Goal: Information Seeking & Learning: Check status

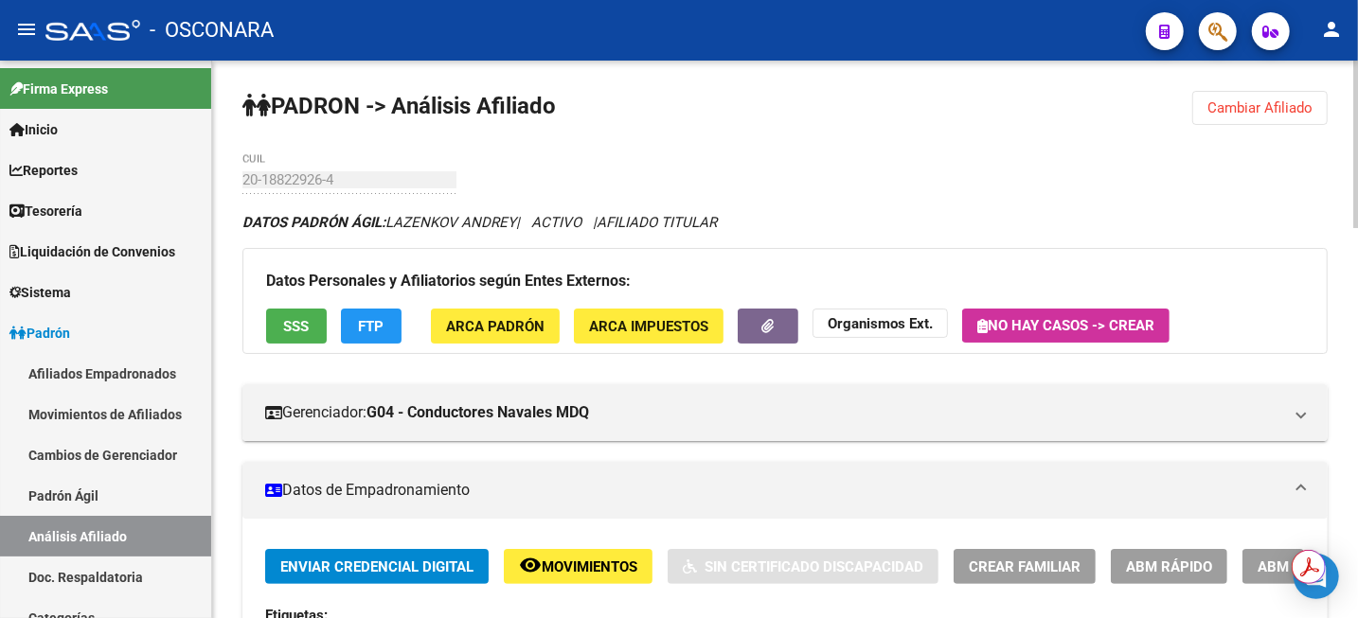
click at [1258, 106] on span "Cambiar Afiliado" at bounding box center [1259, 107] width 105 height 17
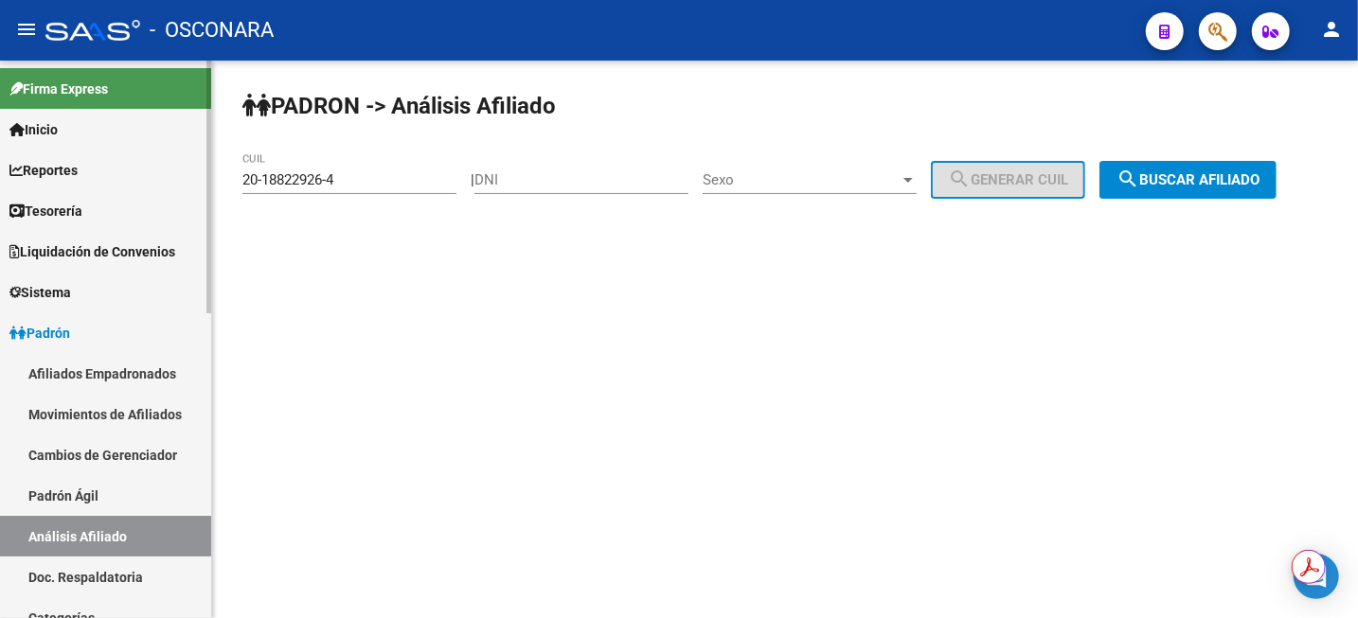
click at [60, 475] on link "Padrón Ágil" at bounding box center [105, 495] width 211 height 41
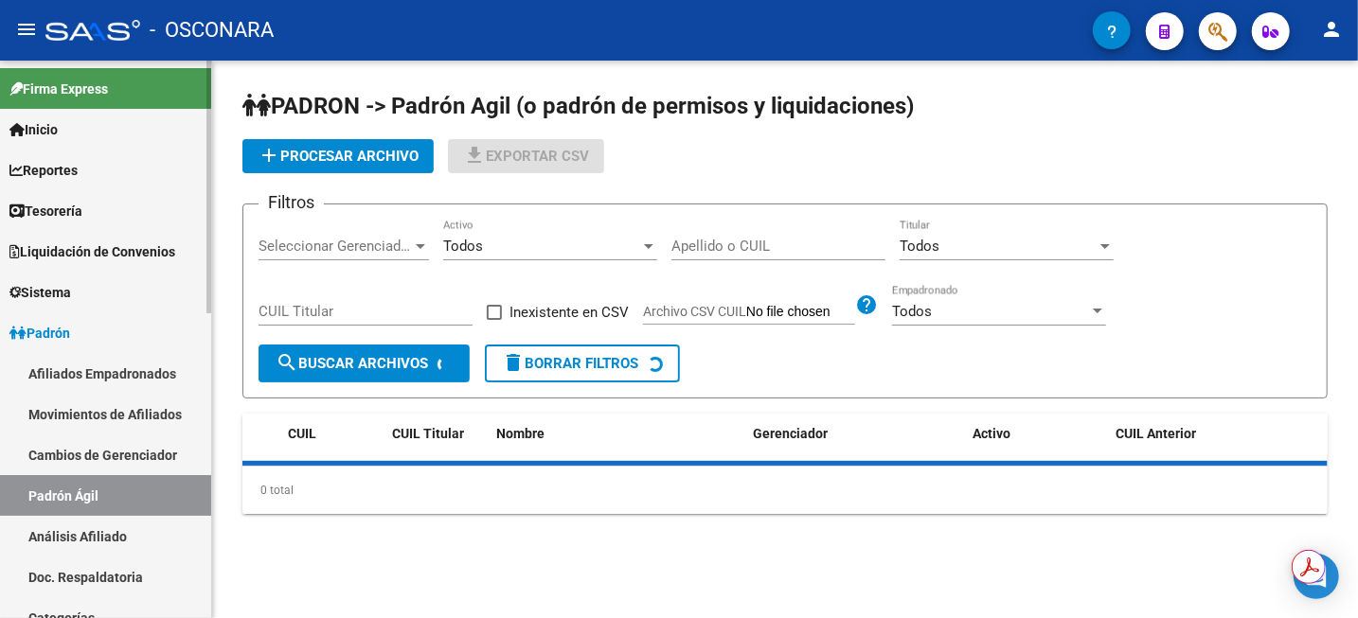
click at [55, 539] on link "Análisis Afiliado" at bounding box center [105, 536] width 211 height 41
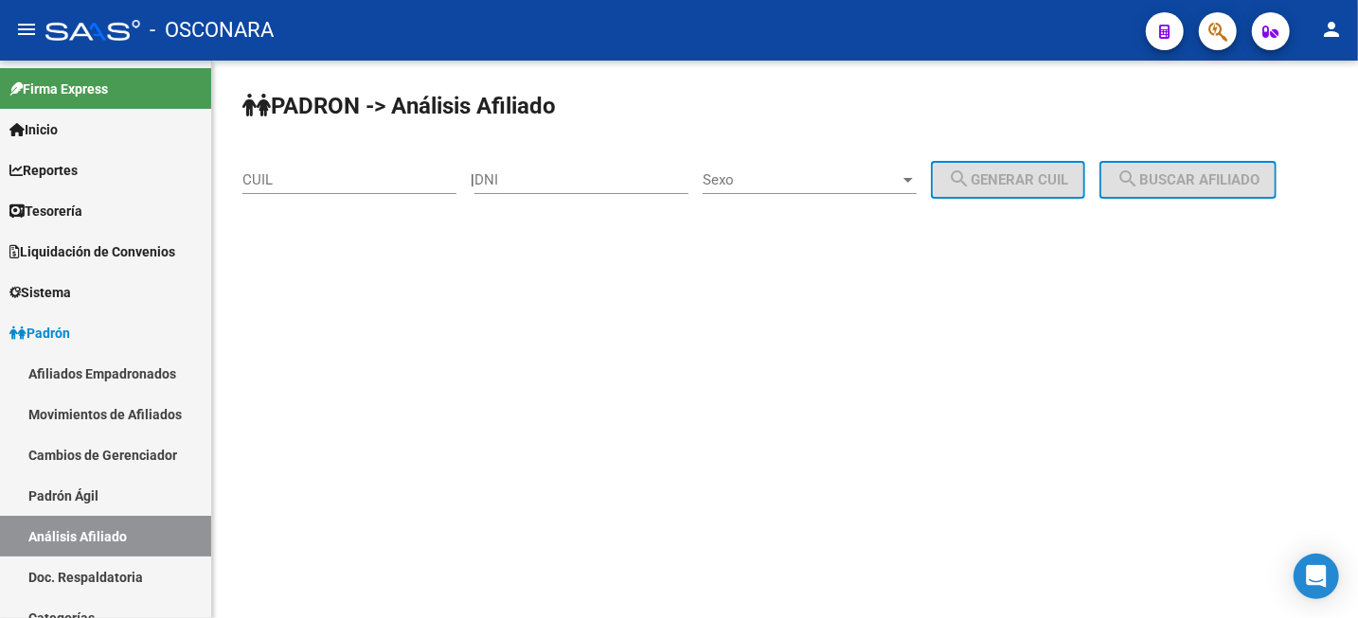
click at [335, 197] on div "CUIL" at bounding box center [349, 182] width 214 height 59
click at [335, 188] on input "CUIL" at bounding box center [349, 179] width 214 height 17
paste input "20-13575433-2"
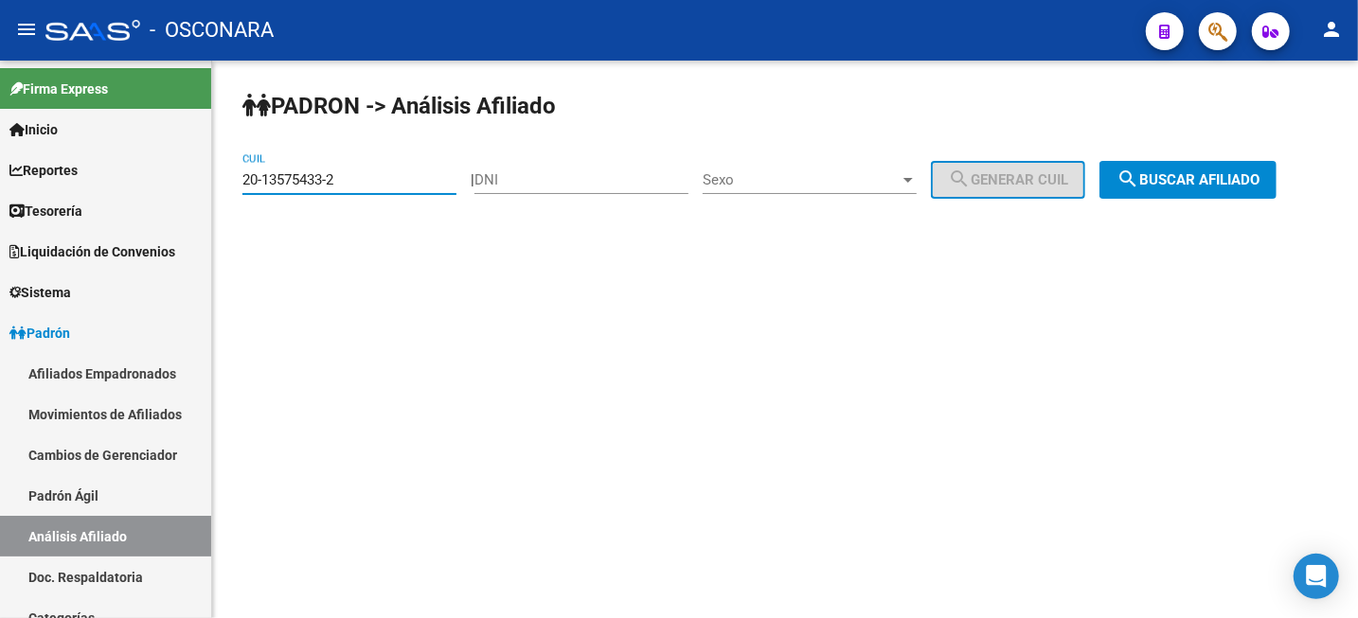
click at [1241, 183] on span "search Buscar afiliado" at bounding box center [1187, 179] width 143 height 17
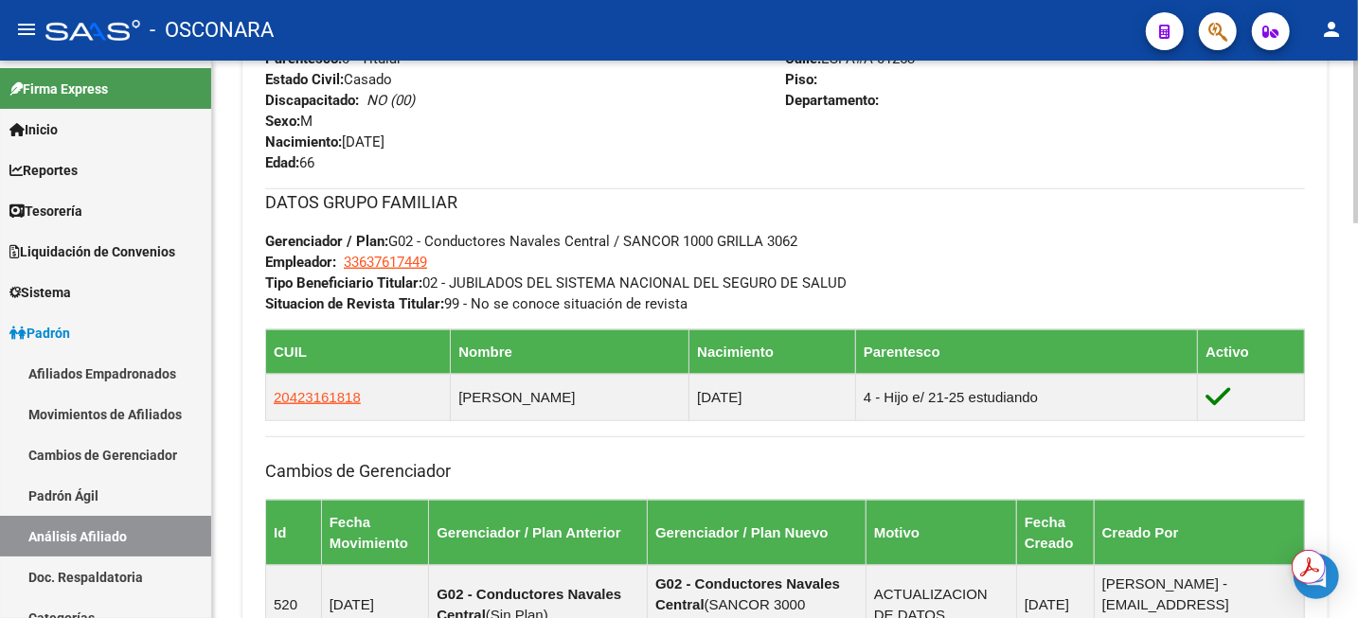
scroll to position [828, 0]
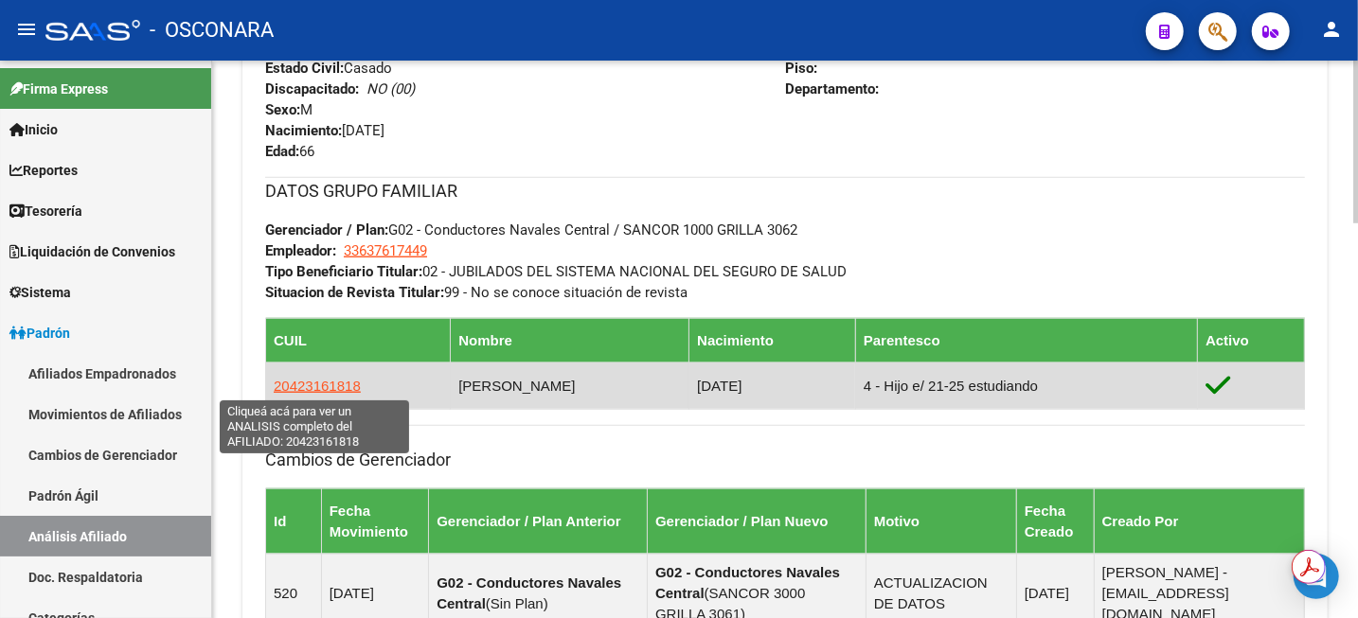
click at [317, 385] on span "20423161818" at bounding box center [317, 386] width 87 height 16
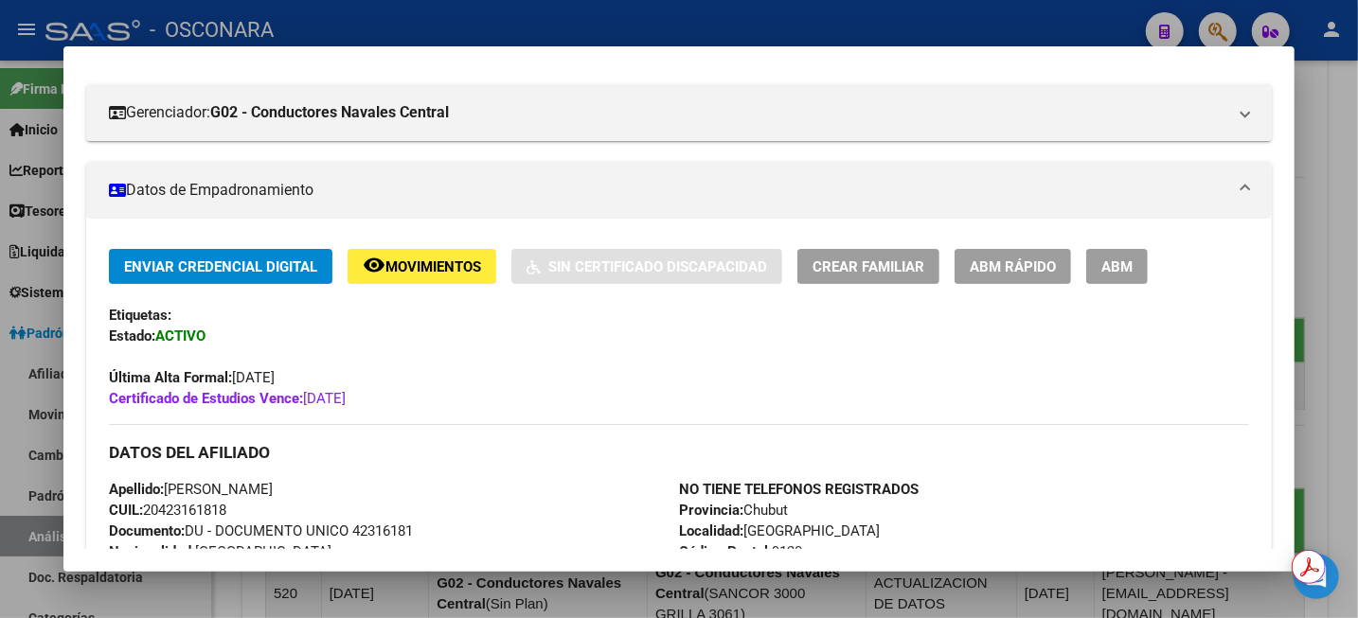
scroll to position [0, 0]
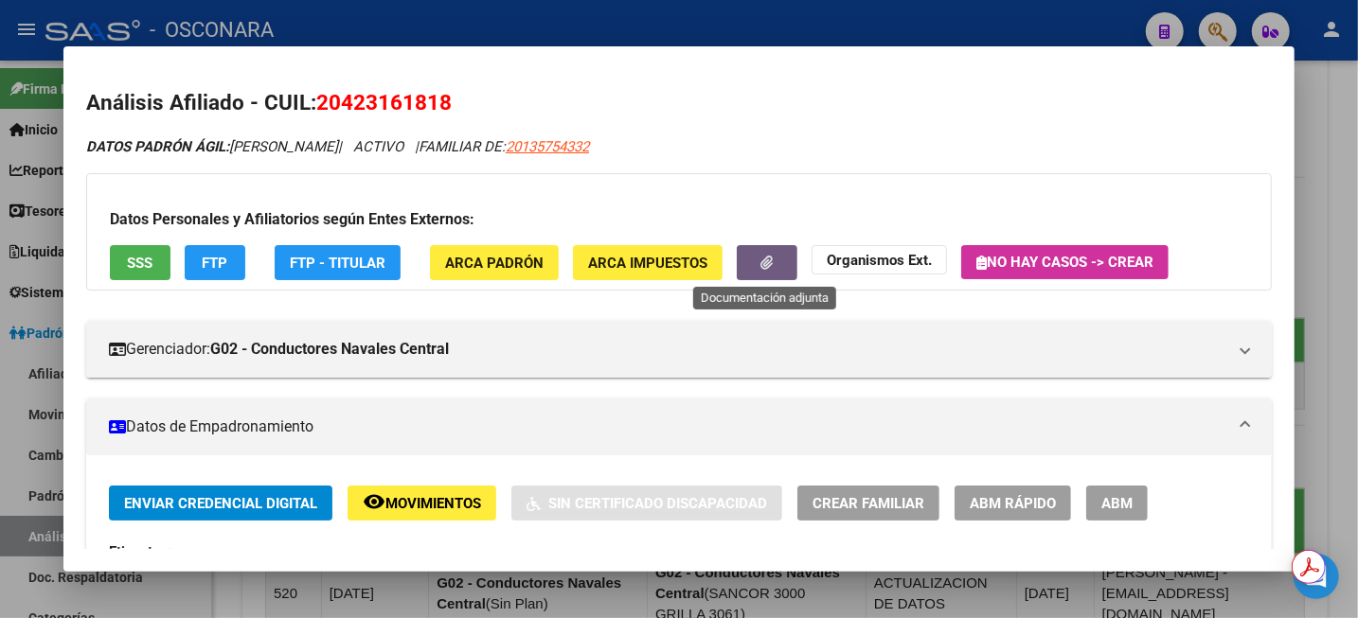
click at [765, 258] on icon "button" at bounding box center [767, 263] width 12 height 14
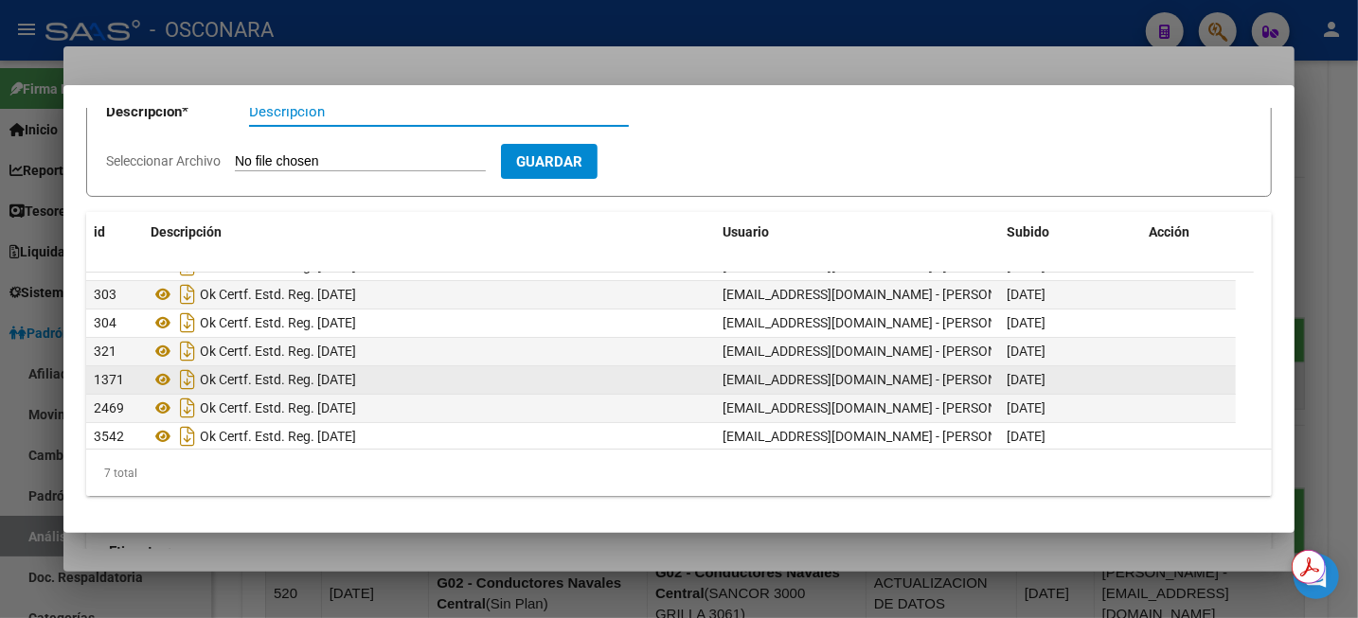
scroll to position [27, 0]
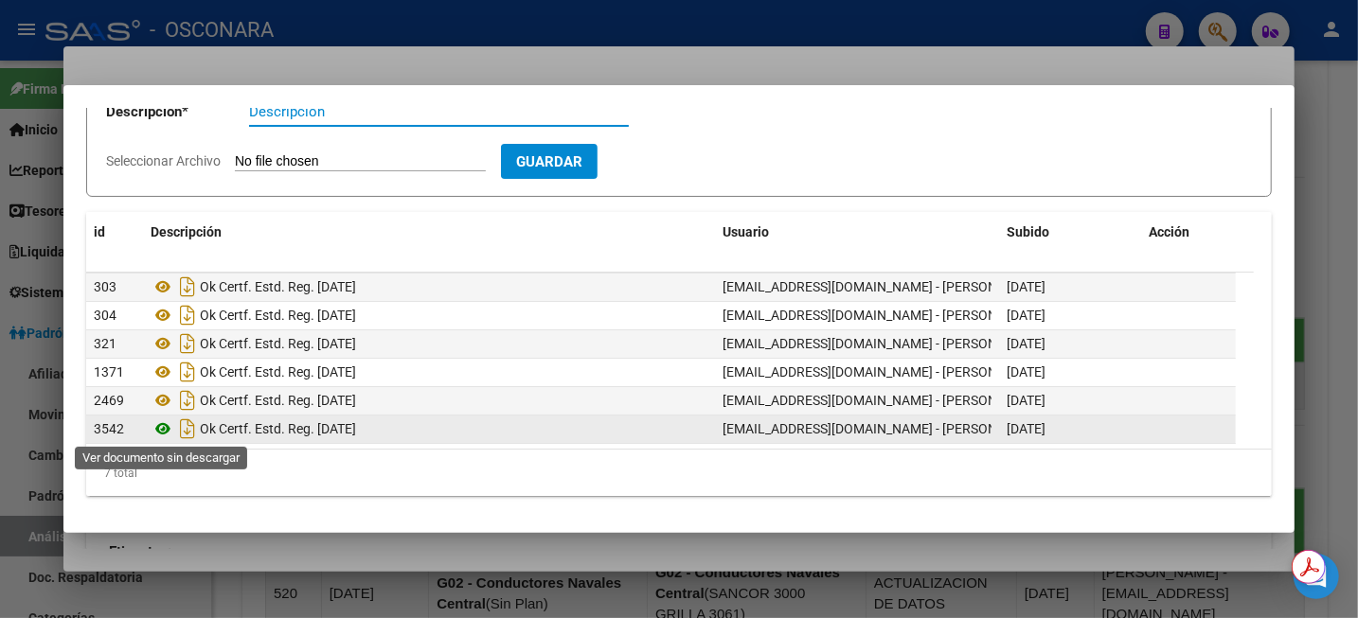
click at [158, 426] on icon at bounding box center [163, 428] width 25 height 23
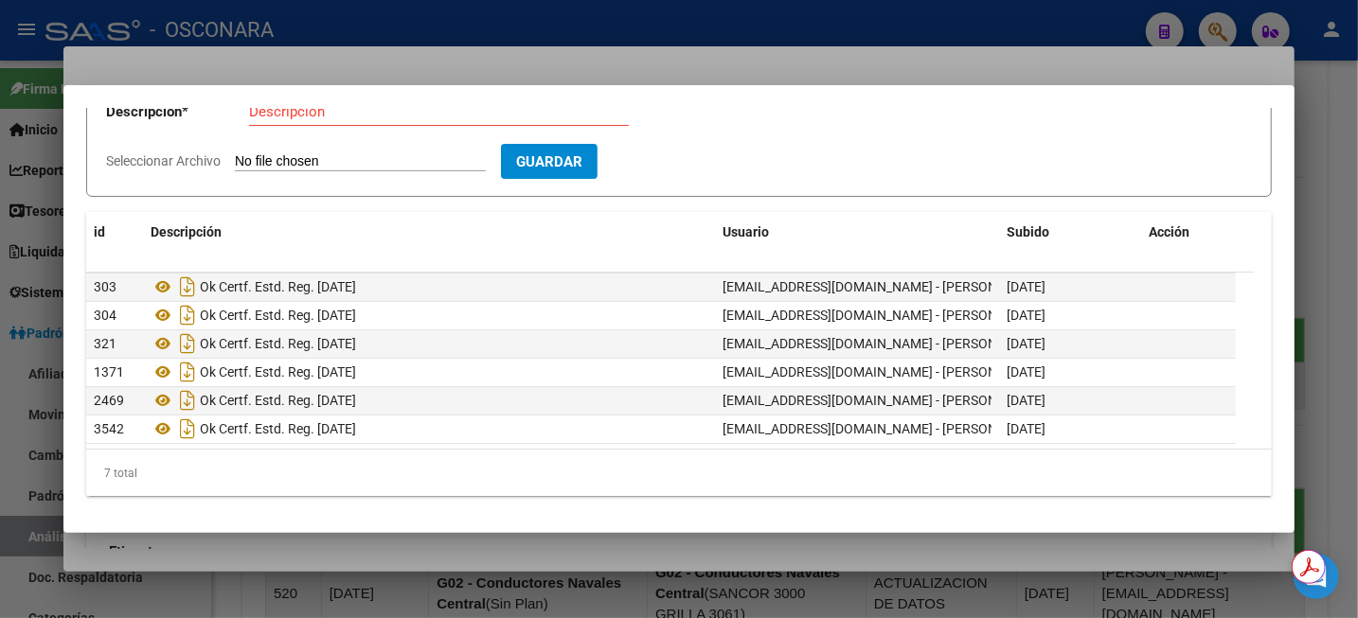
click at [1324, 167] on div at bounding box center [679, 309] width 1358 height 618
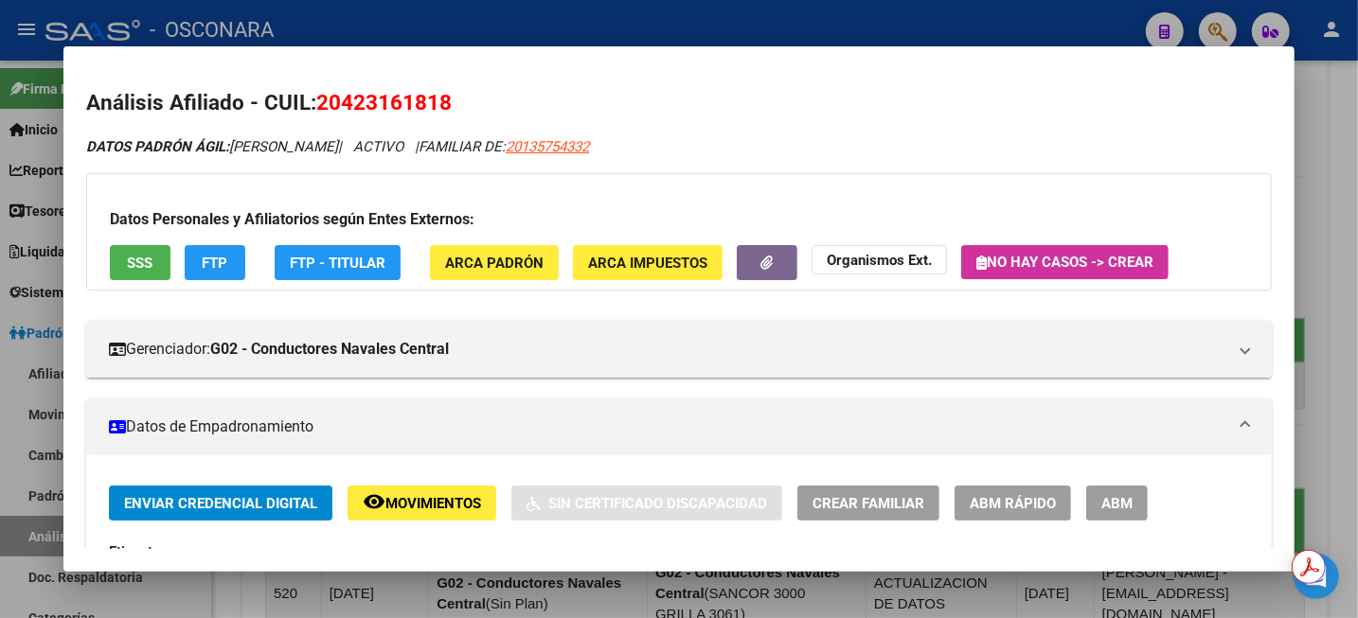
click at [1323, 168] on div at bounding box center [679, 309] width 1358 height 618
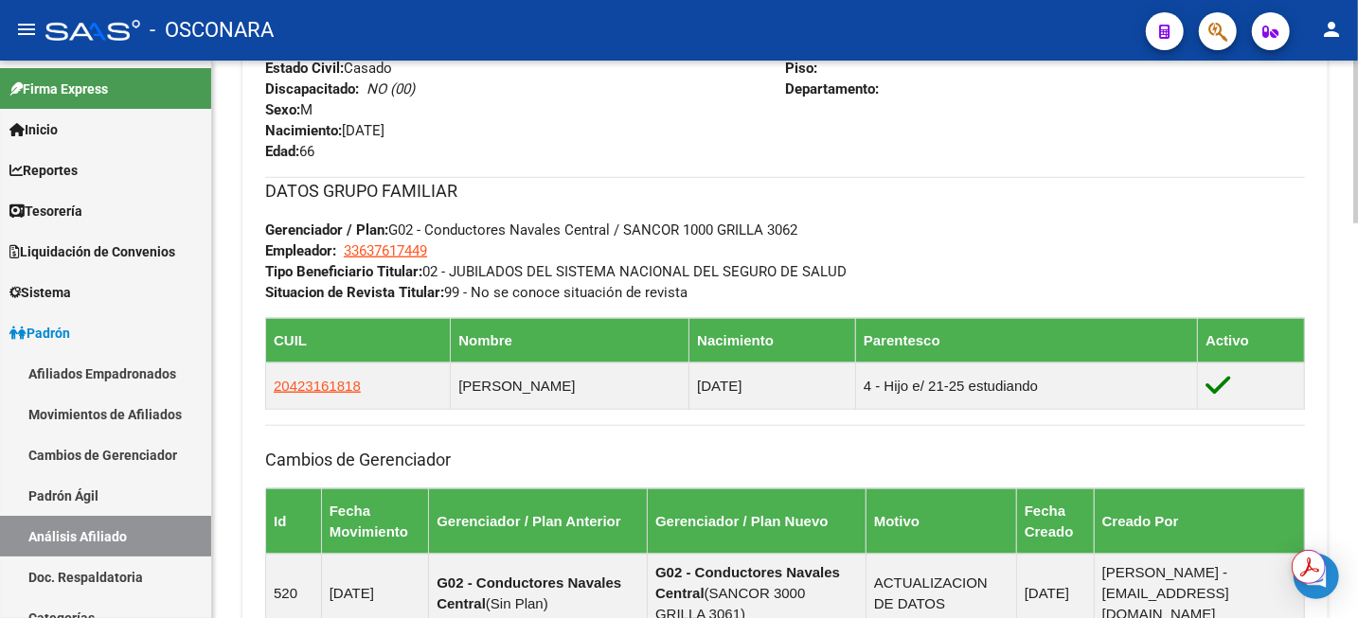
scroll to position [473, 0]
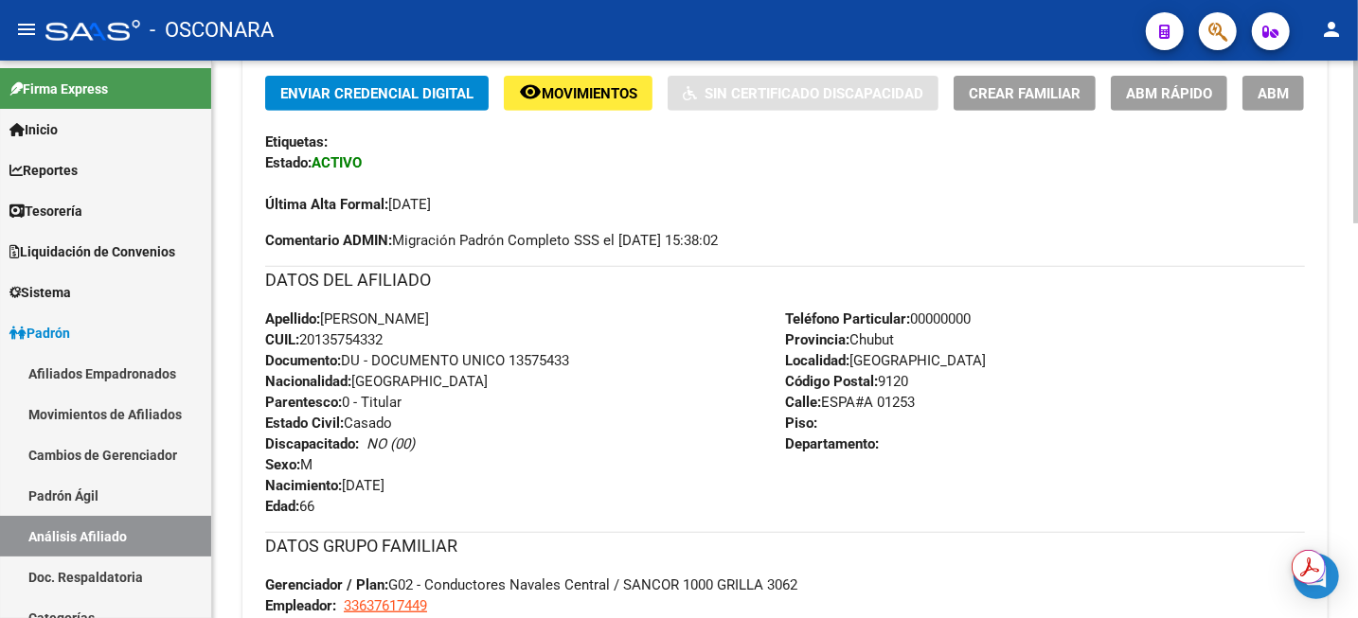
click at [329, 348] on div "Apellido: [PERSON_NAME]: 20135754332 Documento: DU - DOCUMENTO UNICO 13575433 N…" at bounding box center [525, 413] width 520 height 208
click at [328, 340] on span "CUIL: 20135754332" at bounding box center [323, 339] width 117 height 17
copy span "20135754332"
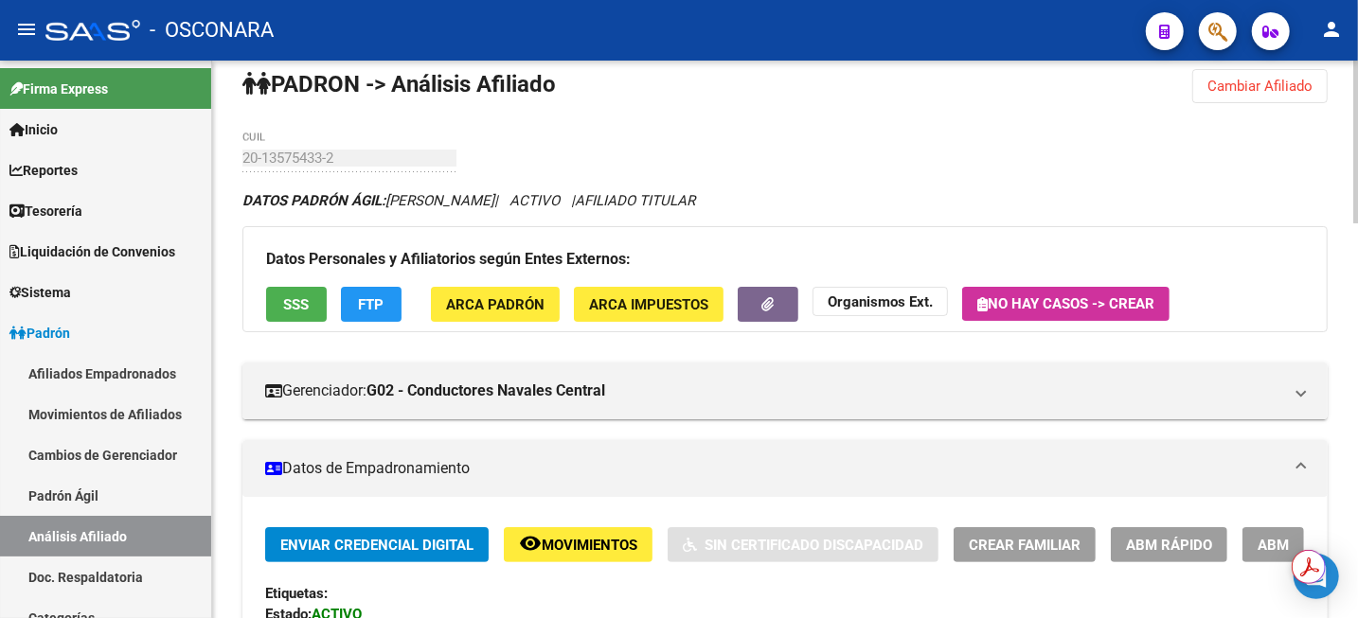
scroll to position [0, 0]
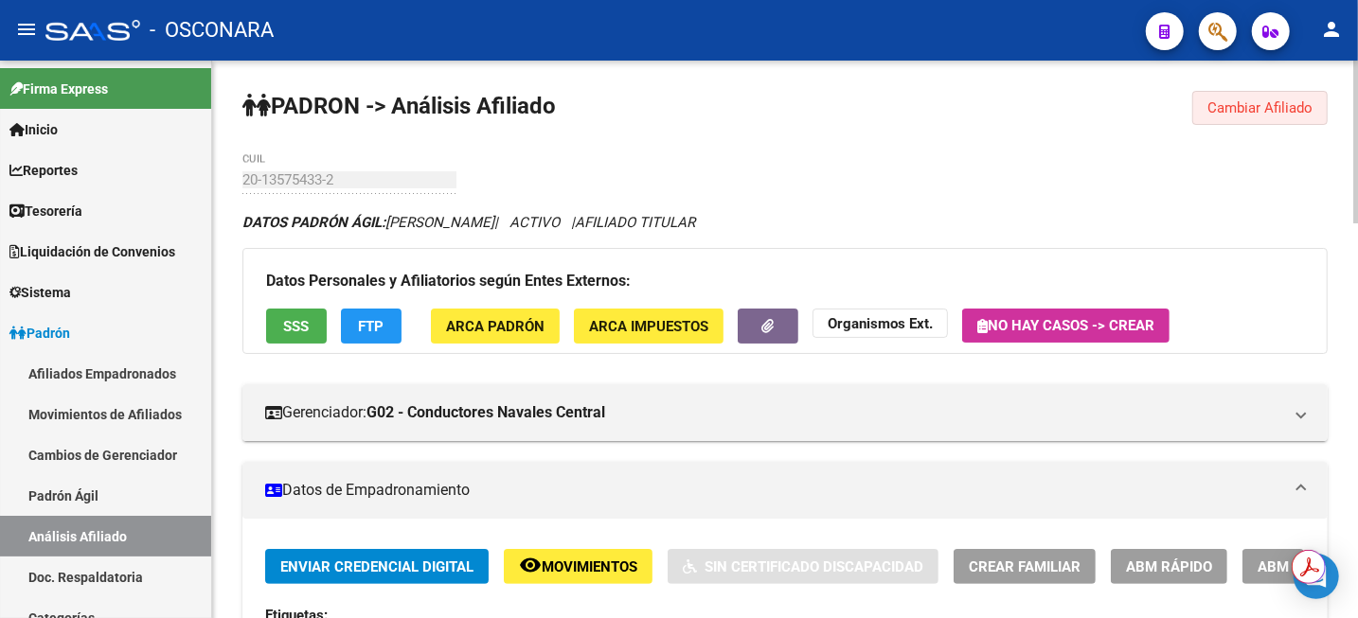
click at [1219, 120] on button "Cambiar Afiliado" at bounding box center [1259, 108] width 135 height 34
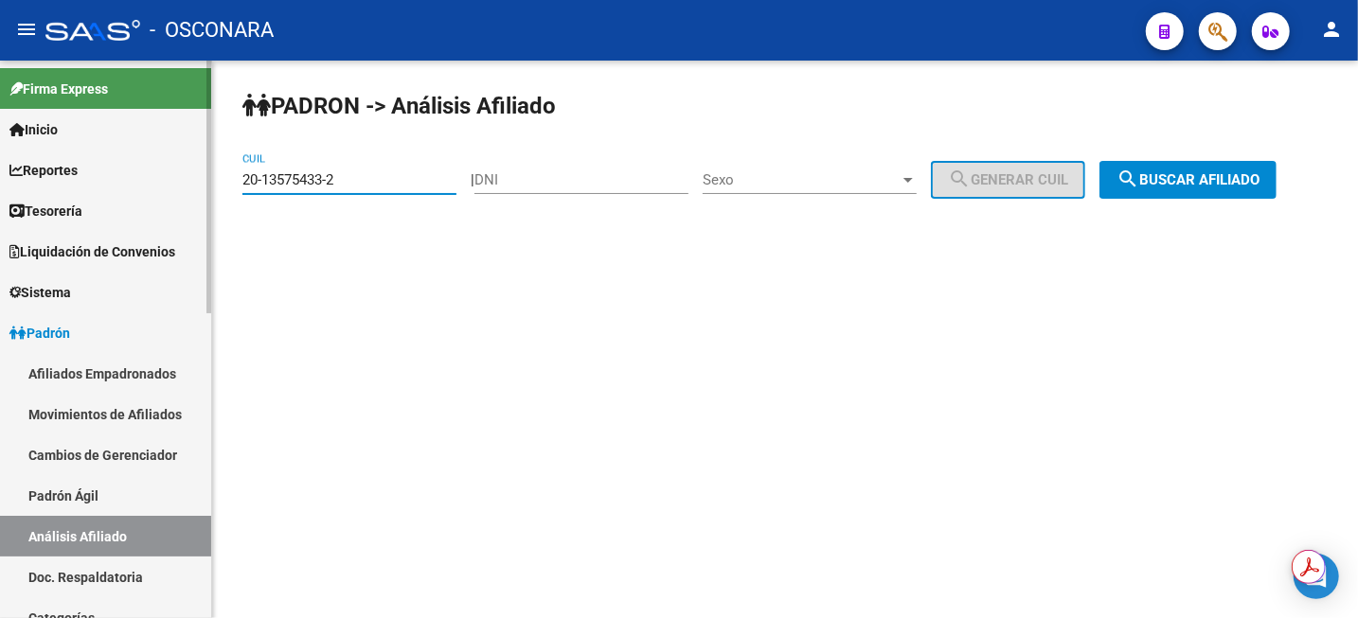
drag, startPoint x: 403, startPoint y: 182, endPoint x: 205, endPoint y: 175, distance: 198.0
click at [215, 176] on div "PADRON -> Análisis Afiliado 20-13575433-2 CUIL | DNI Sexo Sexo search Generar C…" at bounding box center [784, 160] width 1145 height 199
paste input "7072430-6"
type input "20-17072430-6"
click at [1218, 179] on span "search Buscar afiliado" at bounding box center [1187, 179] width 143 height 17
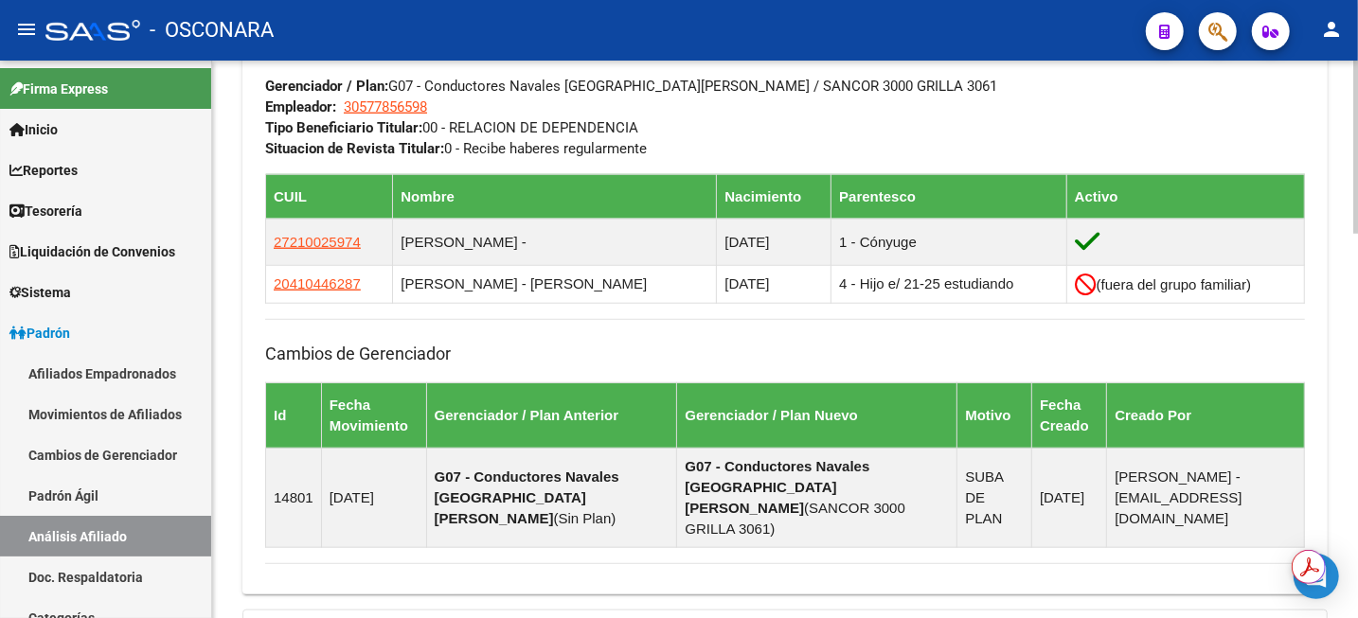
scroll to position [947, 0]
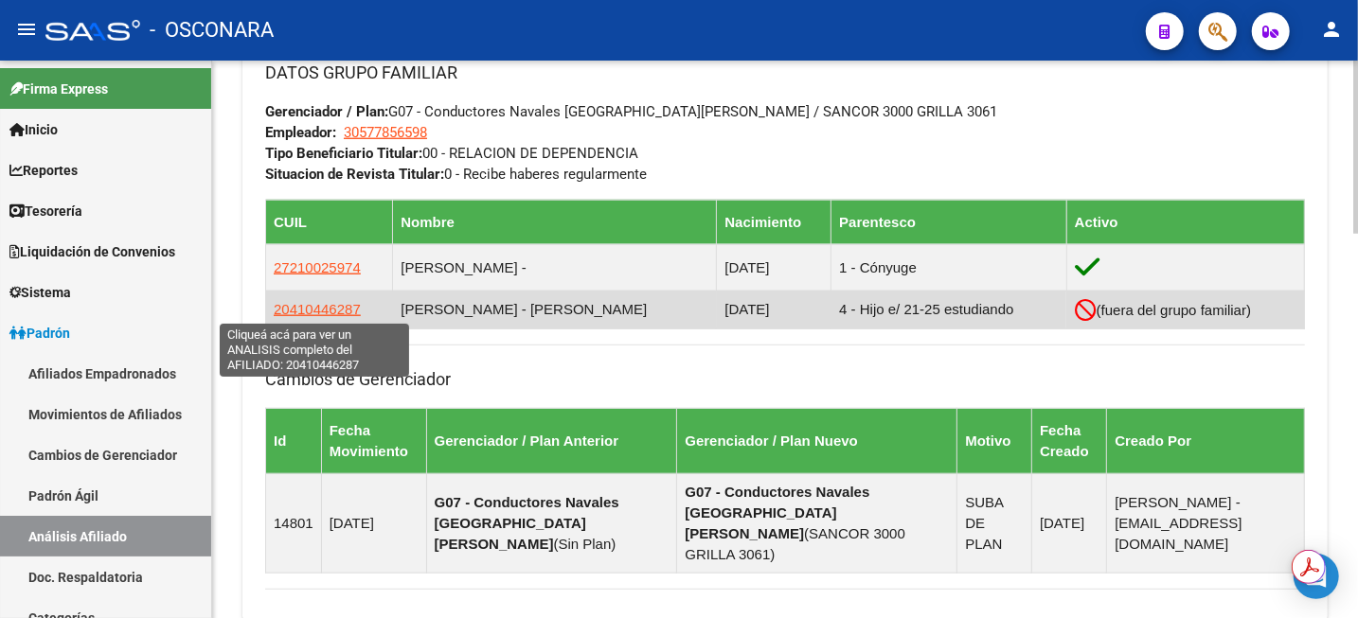
click at [310, 315] on span "20410446287" at bounding box center [317, 309] width 87 height 16
type textarea "20410446287"
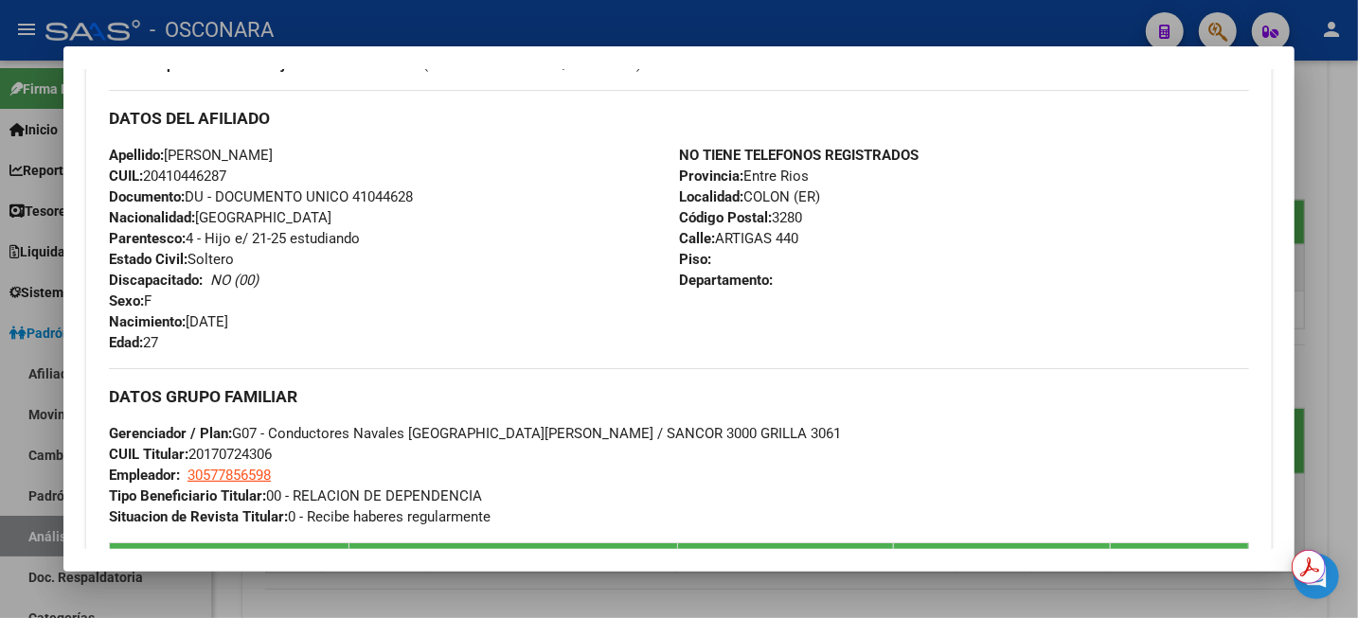
scroll to position [473, 0]
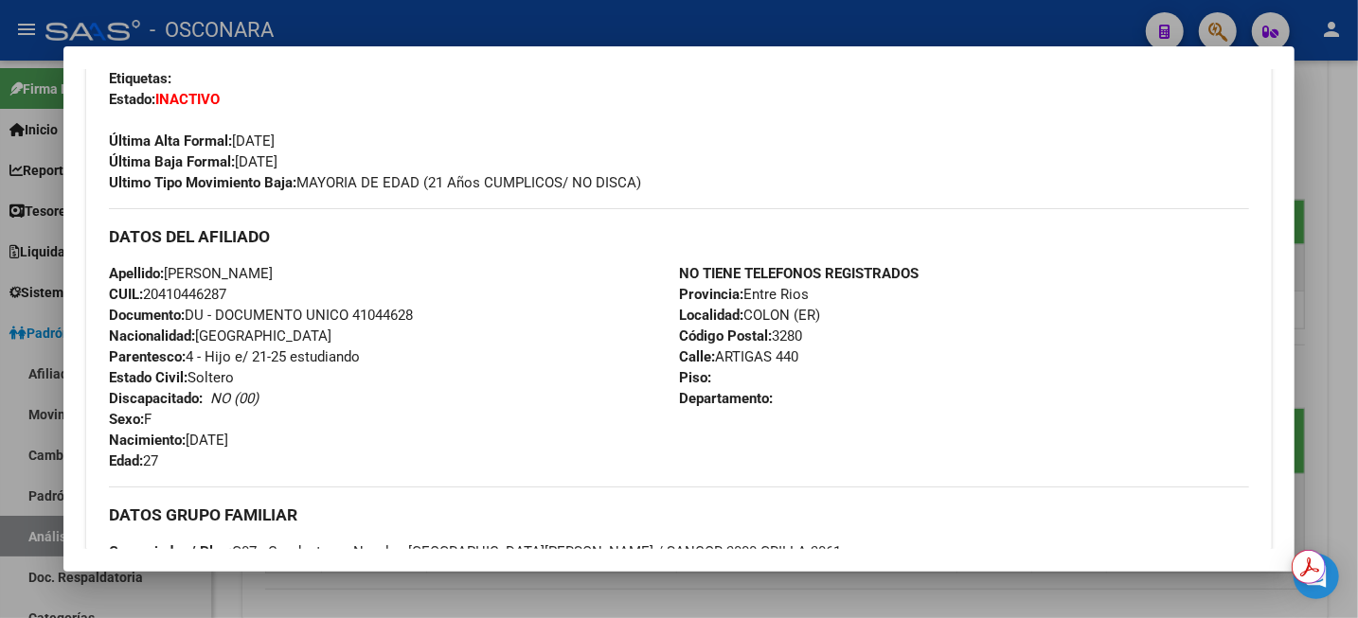
click at [1352, 206] on div at bounding box center [679, 309] width 1358 height 618
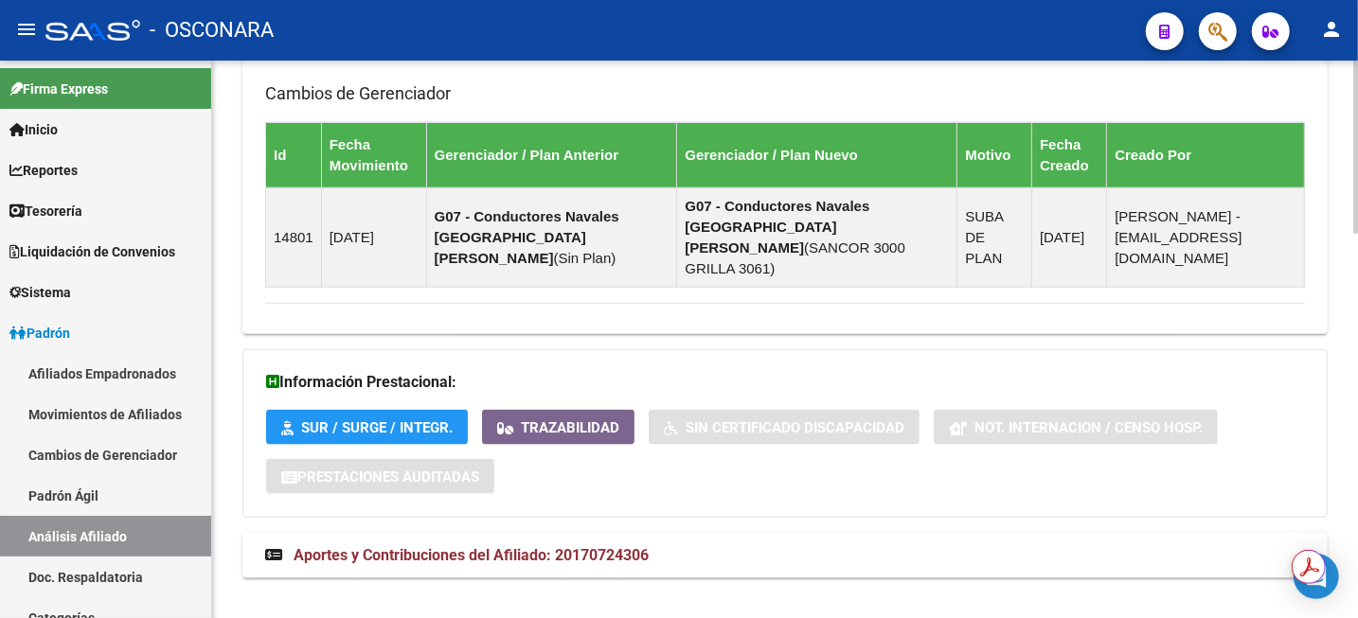
scroll to position [1234, 0]
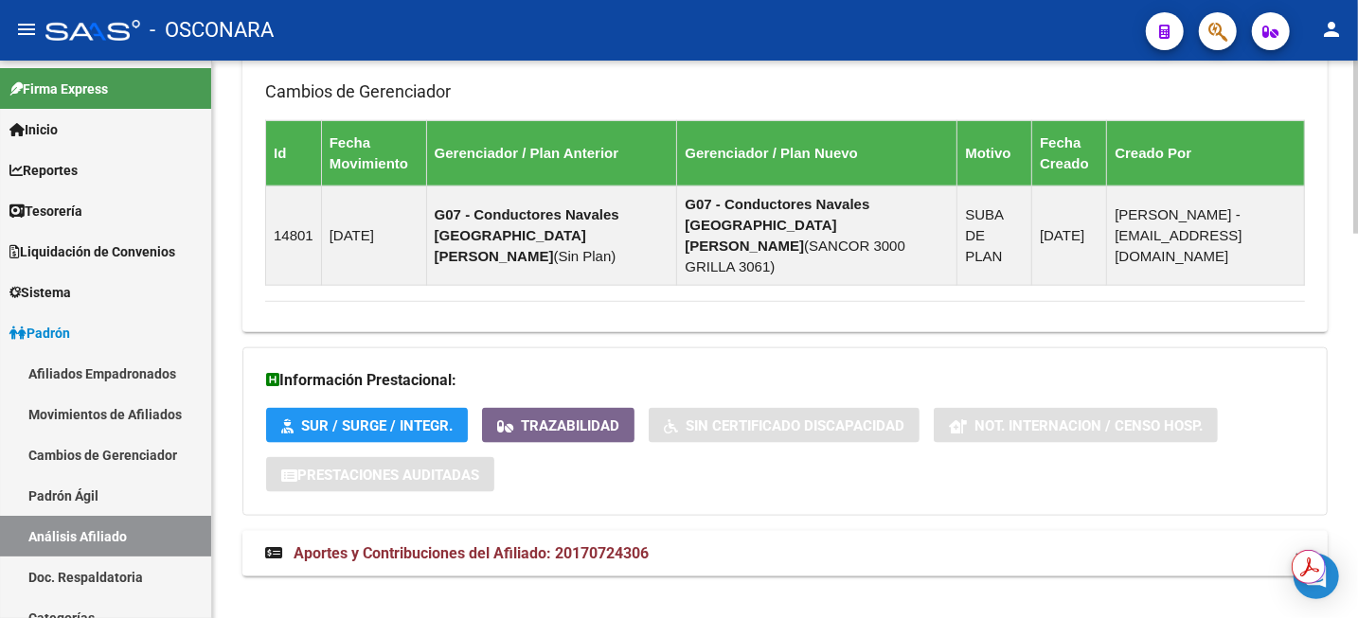
click at [519, 544] on span "Aportes y Contribuciones del Afiliado: 20170724306" at bounding box center [470, 553] width 355 height 18
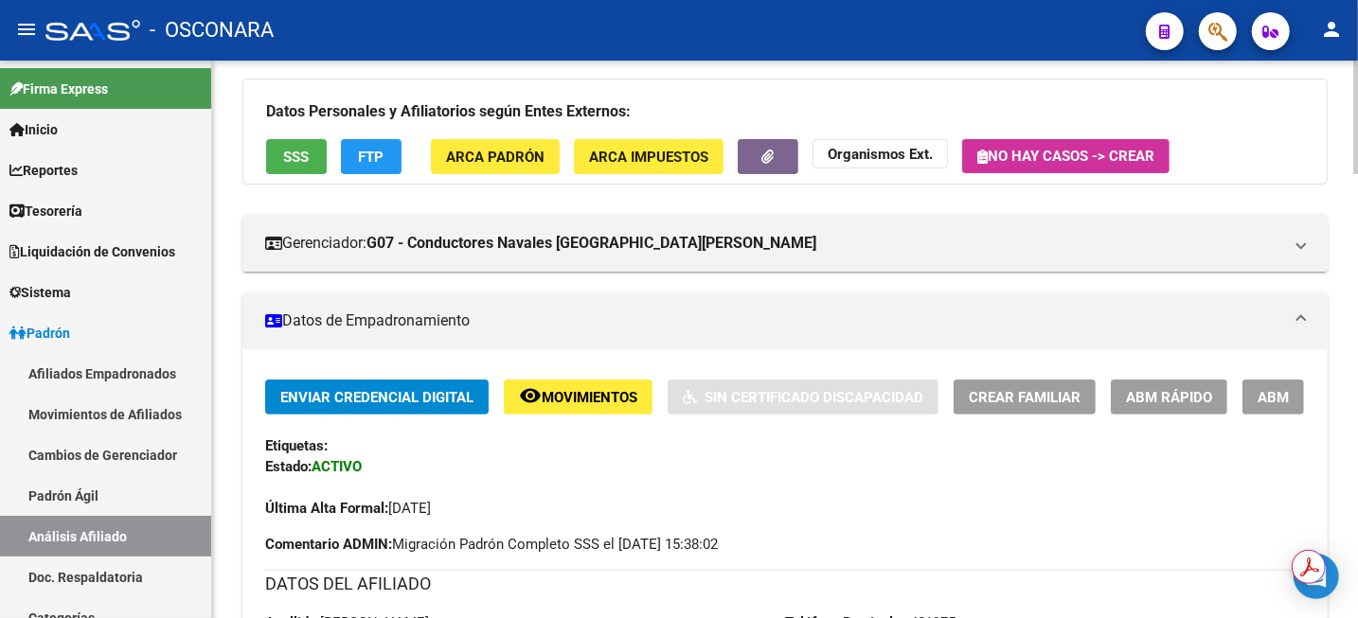
scroll to position [0, 0]
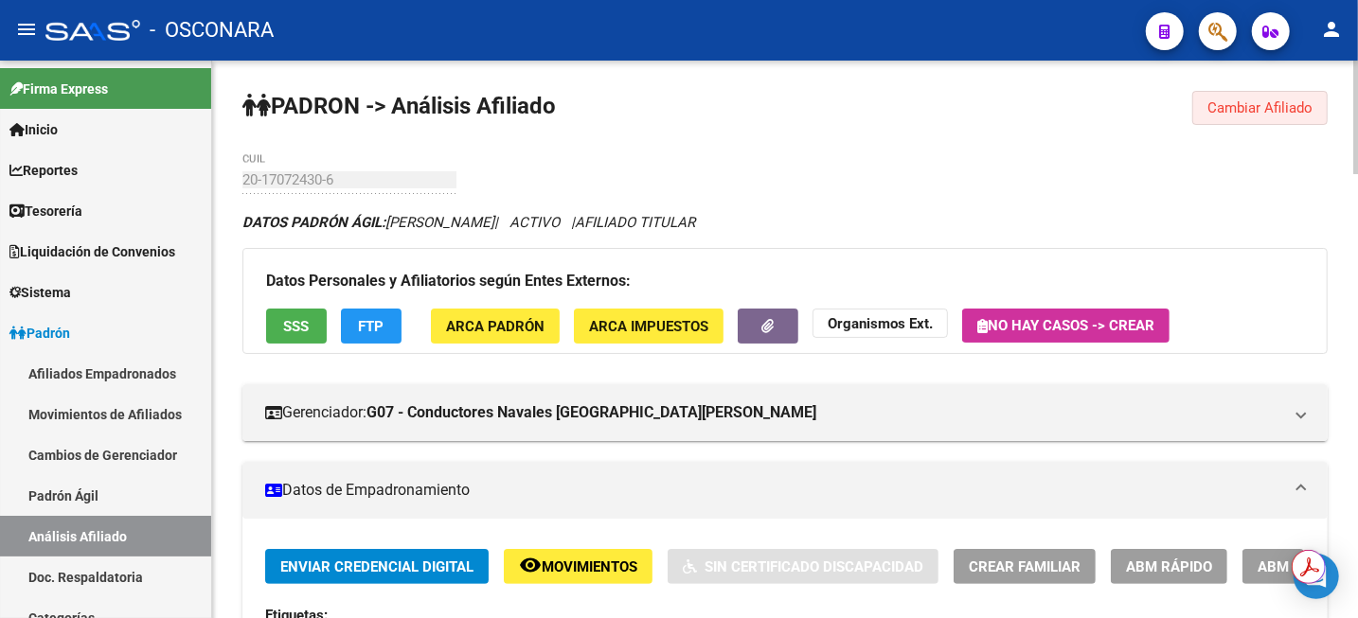
click at [1247, 106] on span "Cambiar Afiliado" at bounding box center [1259, 107] width 105 height 17
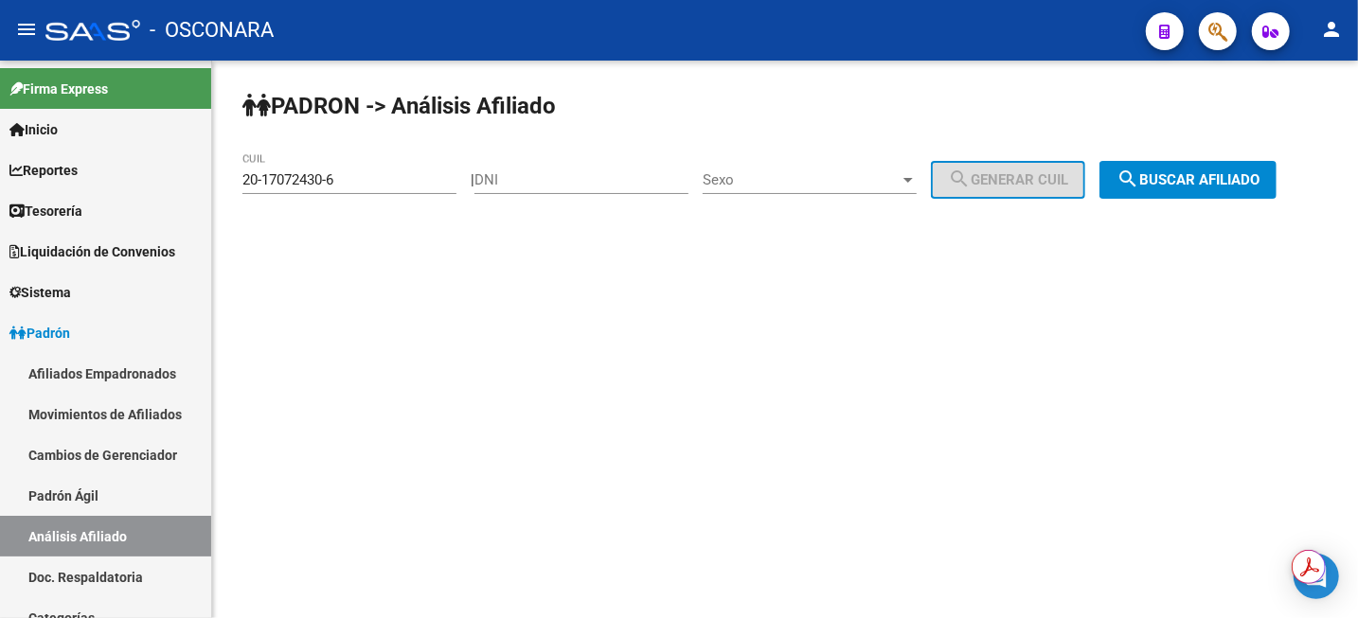
drag, startPoint x: 388, startPoint y: 189, endPoint x: 256, endPoint y: 192, distance: 132.6
click at [262, 192] on div "20-17072430-6 CUIL" at bounding box center [349, 173] width 214 height 41
drag, startPoint x: 426, startPoint y: 189, endPoint x: 326, endPoint y: 186, distance: 100.4
click at [326, 186] on div "20-17072430-6 CUIL" at bounding box center [349, 173] width 214 height 41
drag, startPoint x: 364, startPoint y: 175, endPoint x: 152, endPoint y: 163, distance: 211.5
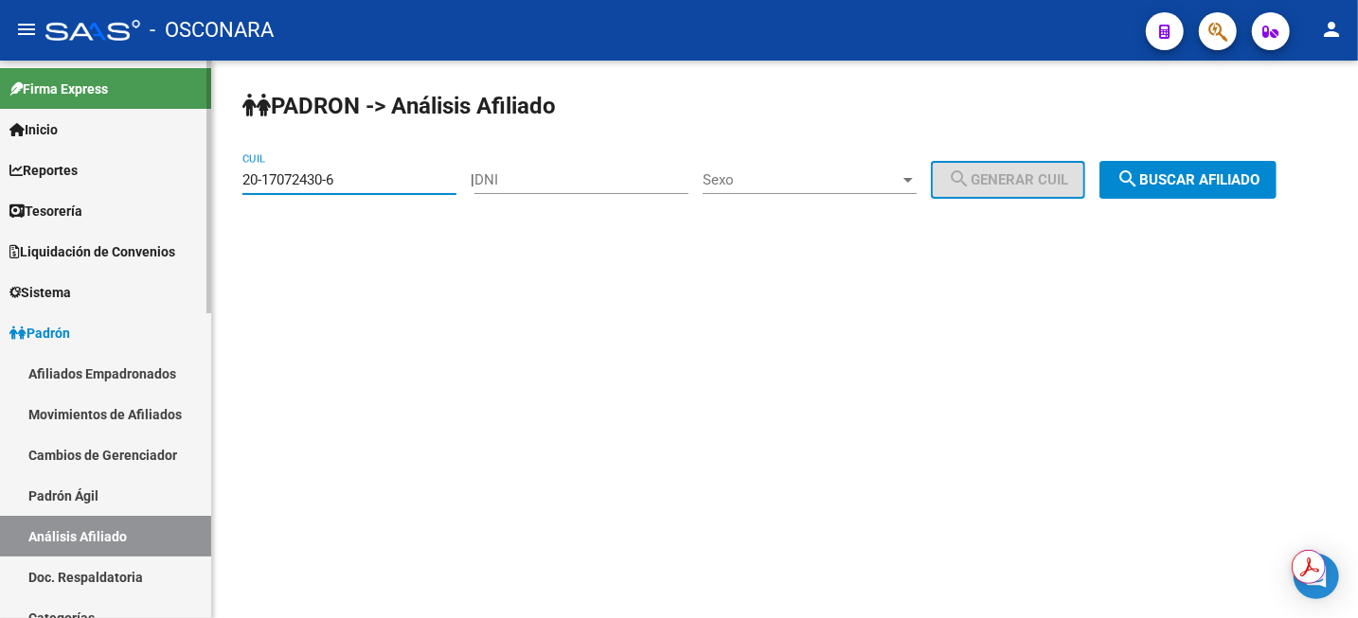
click at [205, 170] on mat-sidenav-container "Firma Express Inicio Instructivos Contacto OS Reportes Tablero de Control Ingre…" at bounding box center [679, 340] width 1358 height 558
paste input "27940063-2"
type input "20-27940063-2"
click at [1139, 184] on mat-icon "search" at bounding box center [1127, 179] width 23 height 23
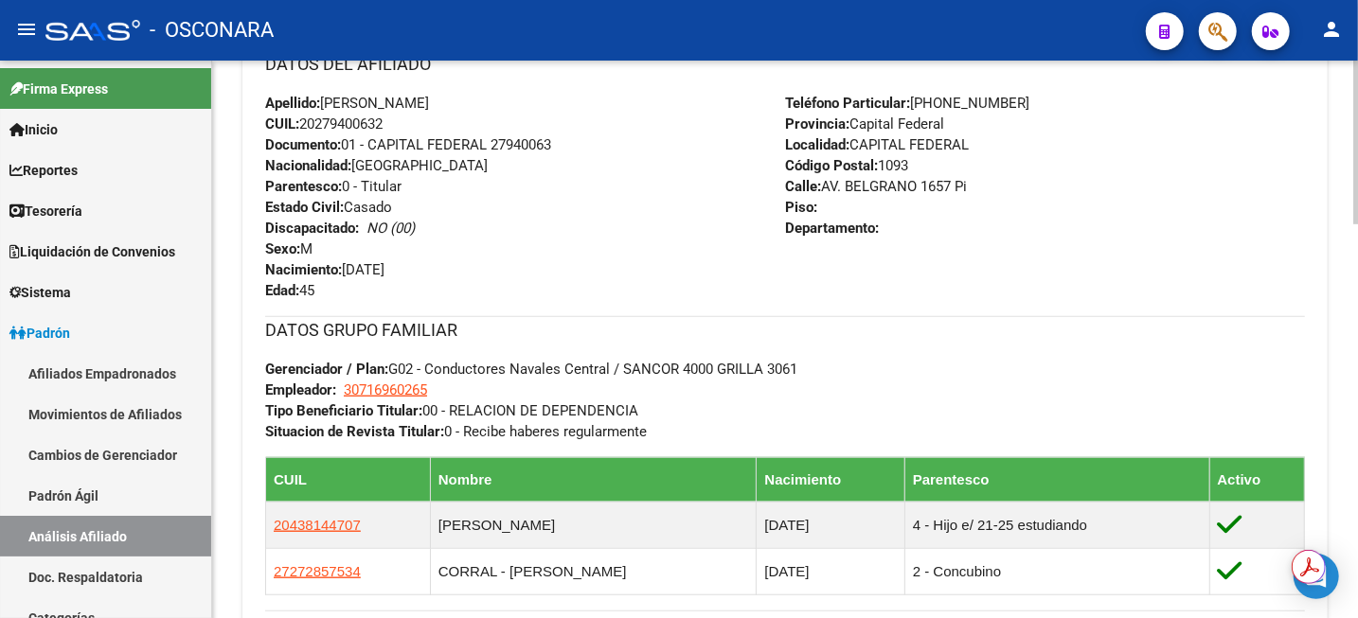
scroll to position [947, 0]
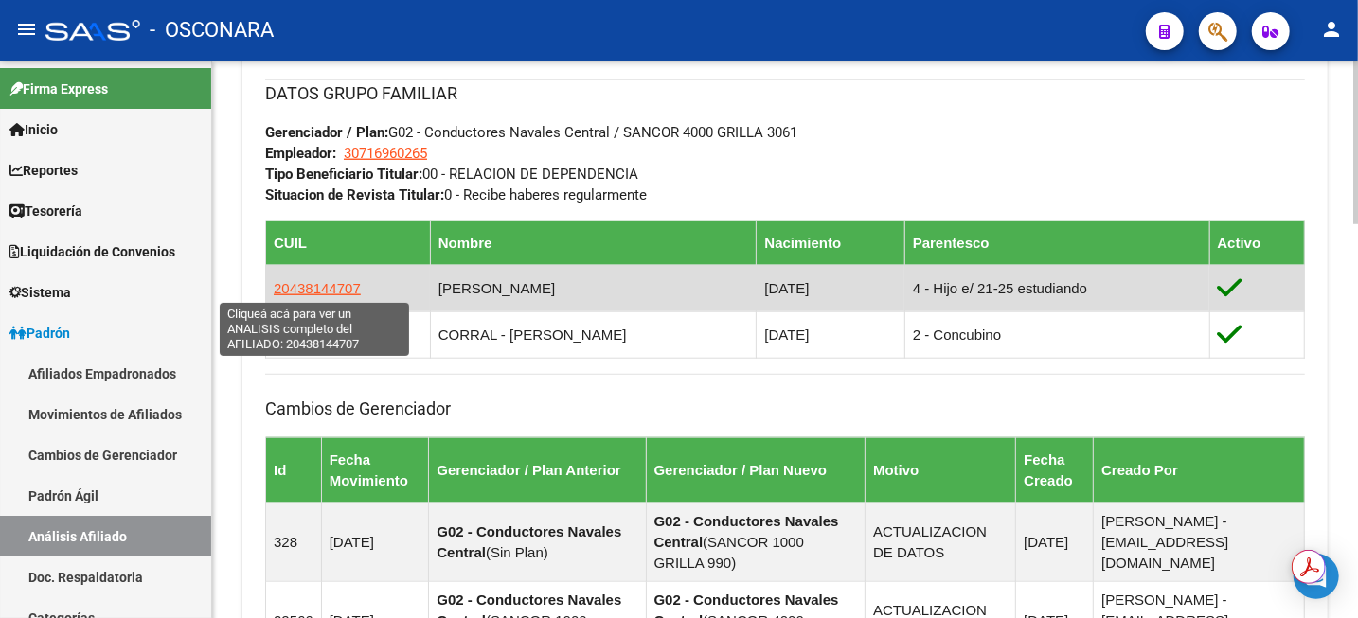
click at [319, 288] on span "20438144707" at bounding box center [317, 288] width 87 height 16
type textarea "20438144707"
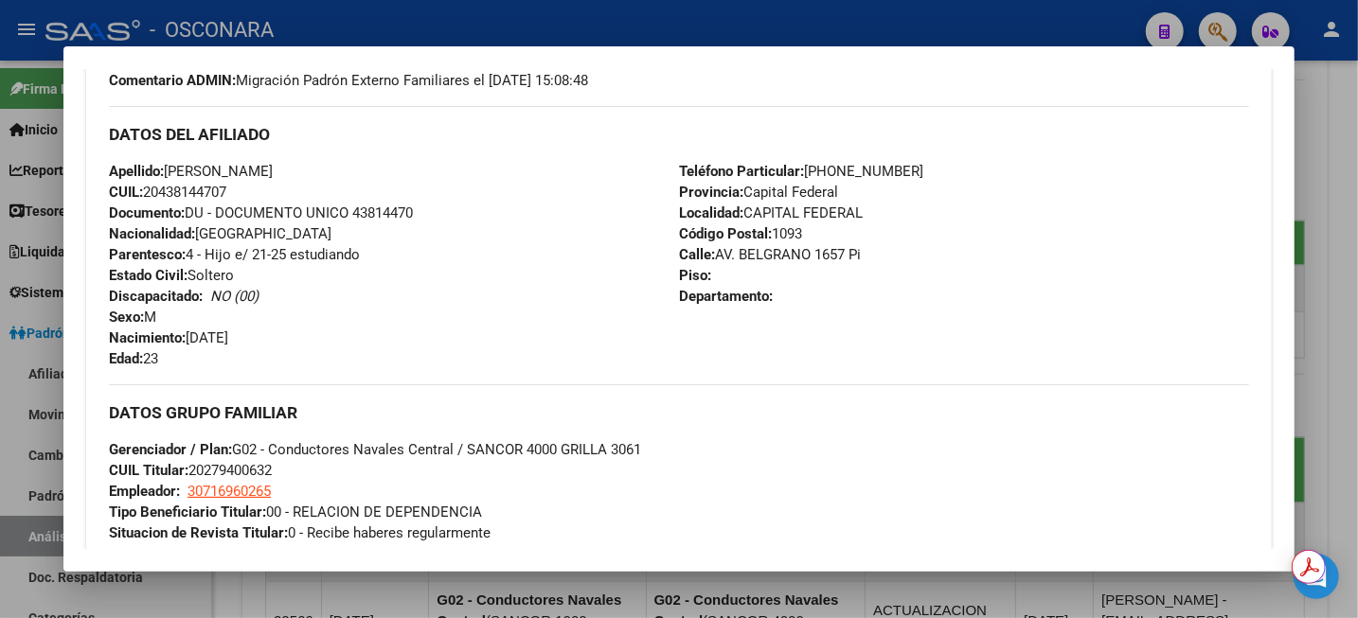
scroll to position [592, 0]
click at [1339, 107] on div at bounding box center [679, 309] width 1358 height 618
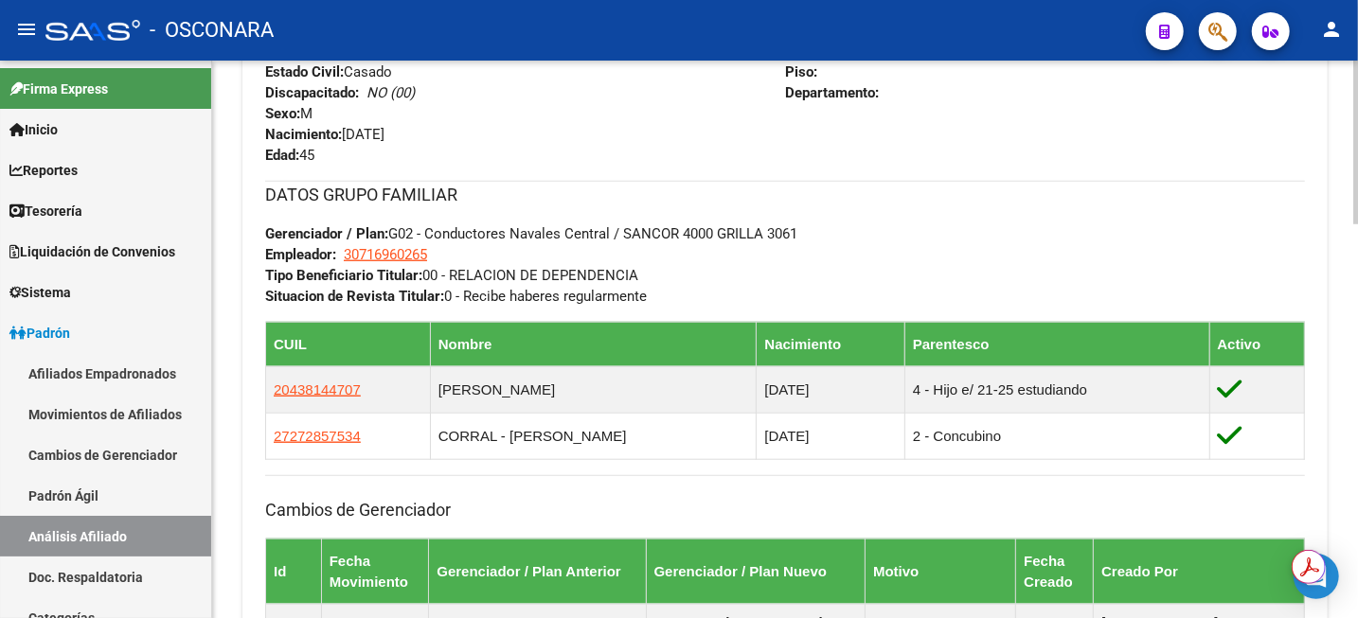
scroll to position [710, 0]
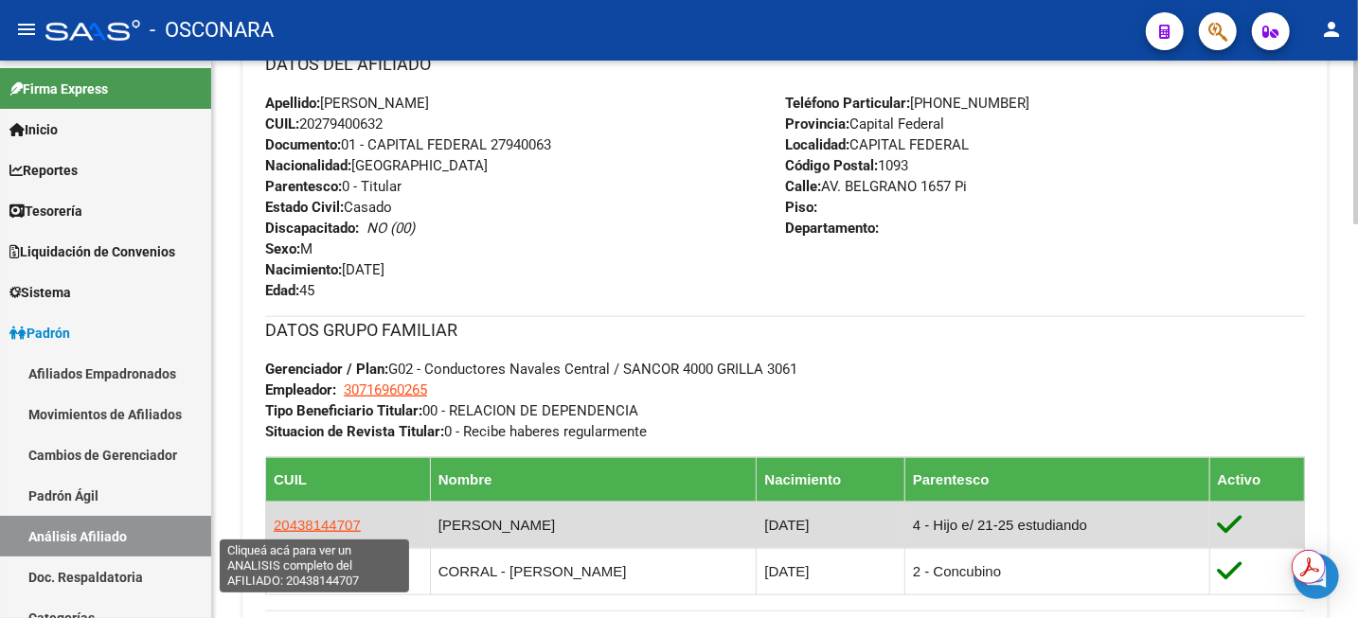
click at [315, 532] on app-link-go-to "20438144707" at bounding box center [317, 525] width 87 height 21
click at [317, 522] on span "20438144707" at bounding box center [317, 525] width 87 height 16
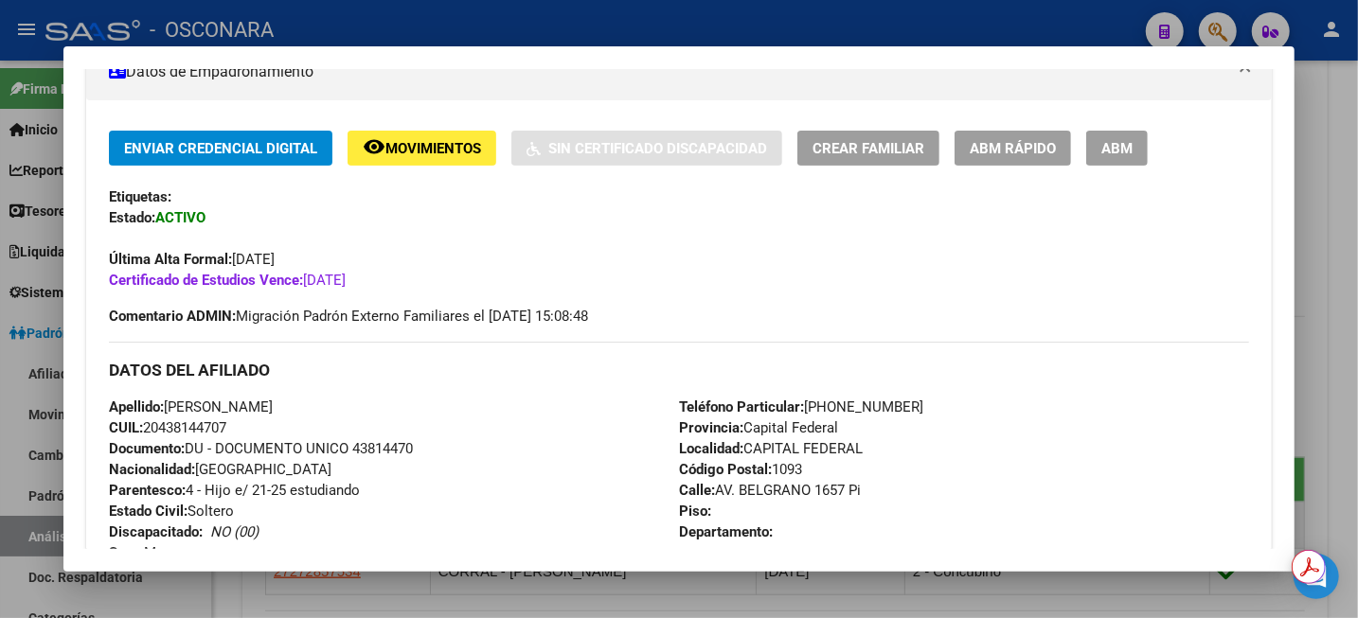
scroll to position [473, 0]
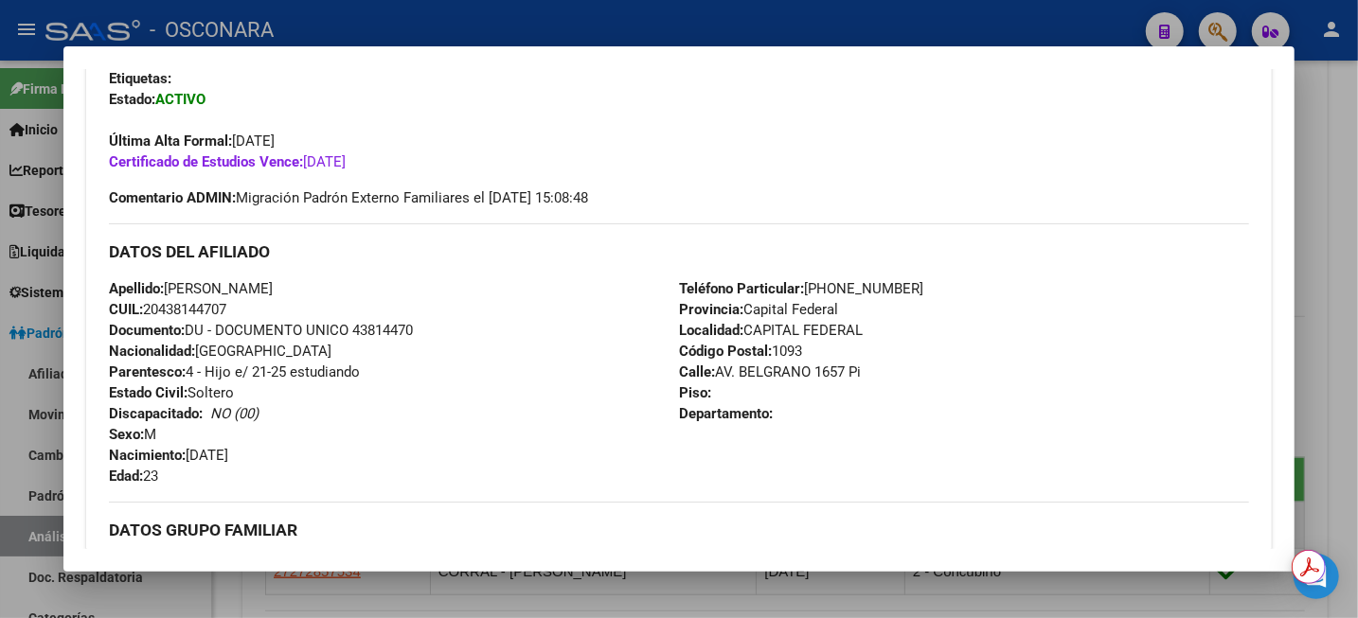
click at [1356, 153] on div at bounding box center [679, 309] width 1358 height 618
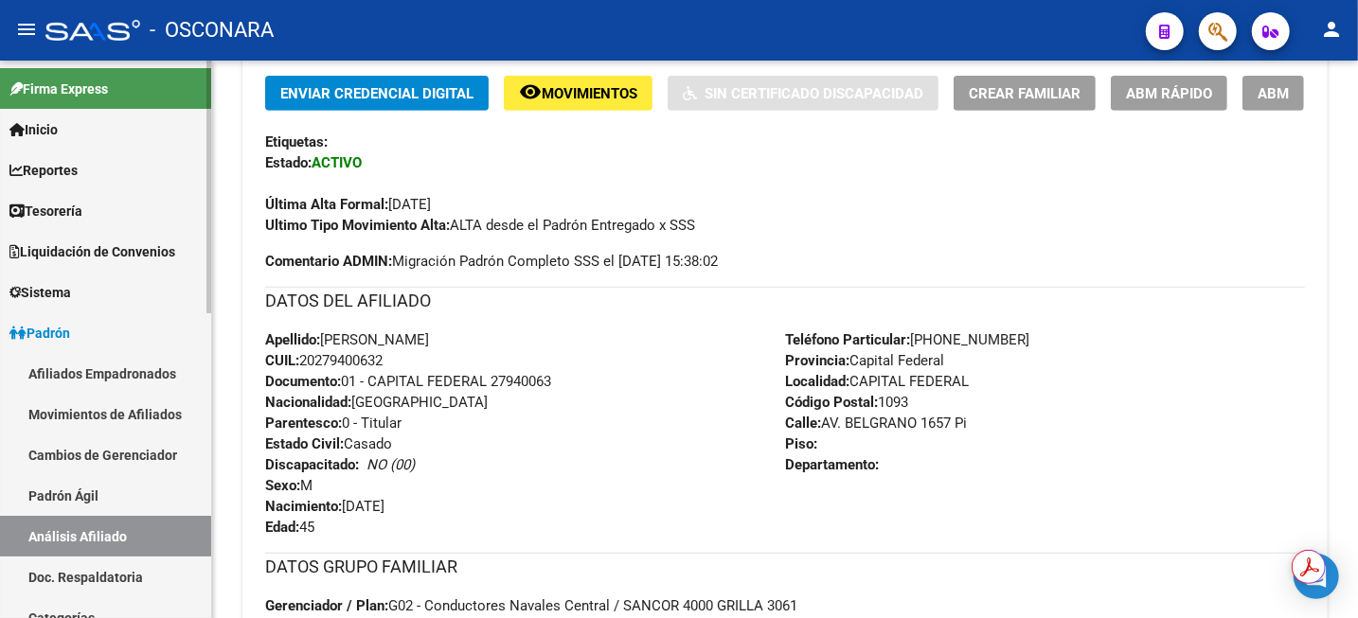
drag, startPoint x: 104, startPoint y: 493, endPoint x: 105, endPoint y: 526, distance: 33.1
click at [104, 493] on link "Padrón Ágil" at bounding box center [105, 495] width 211 height 41
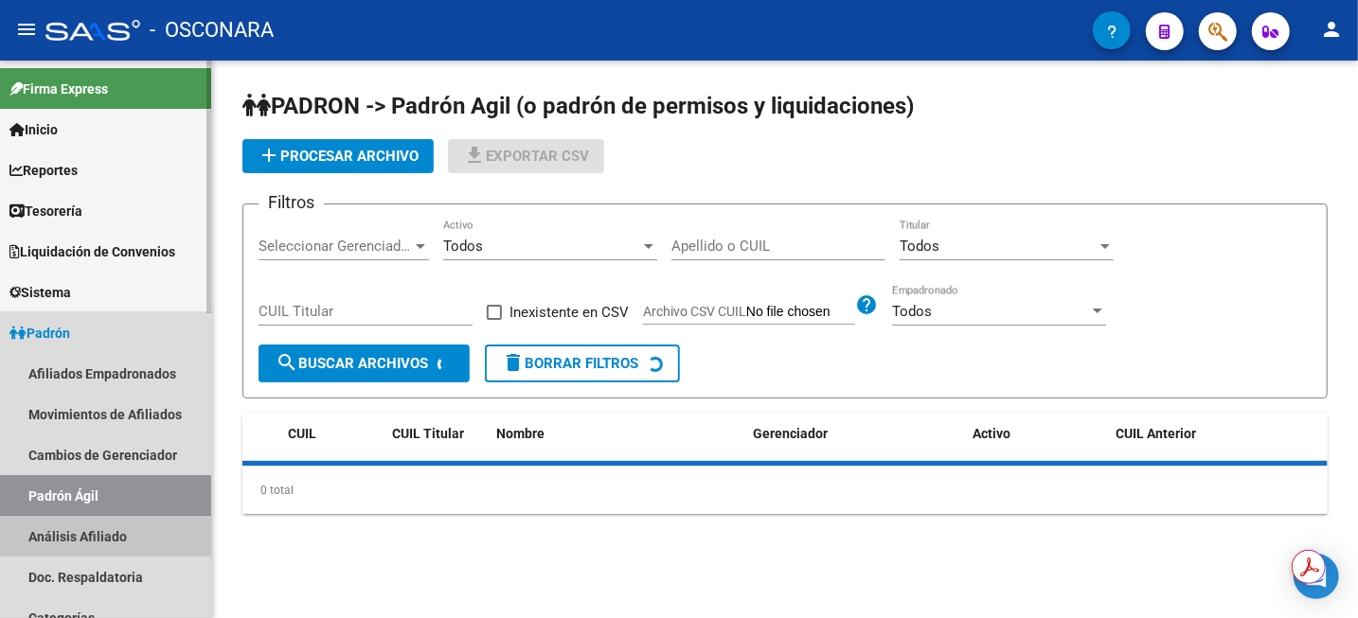
click at [97, 545] on link "Análisis Afiliado" at bounding box center [105, 536] width 211 height 41
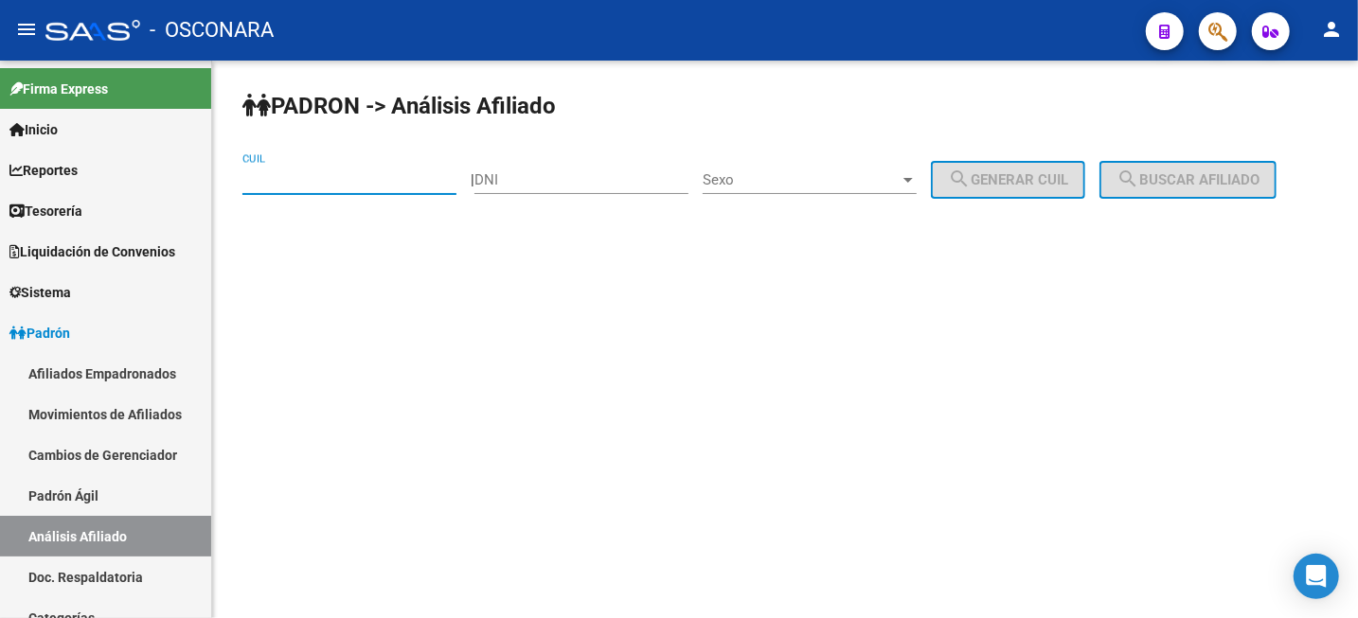
click at [371, 171] on input "CUIL" at bounding box center [349, 179] width 214 height 17
paste input "20-13575433-2"
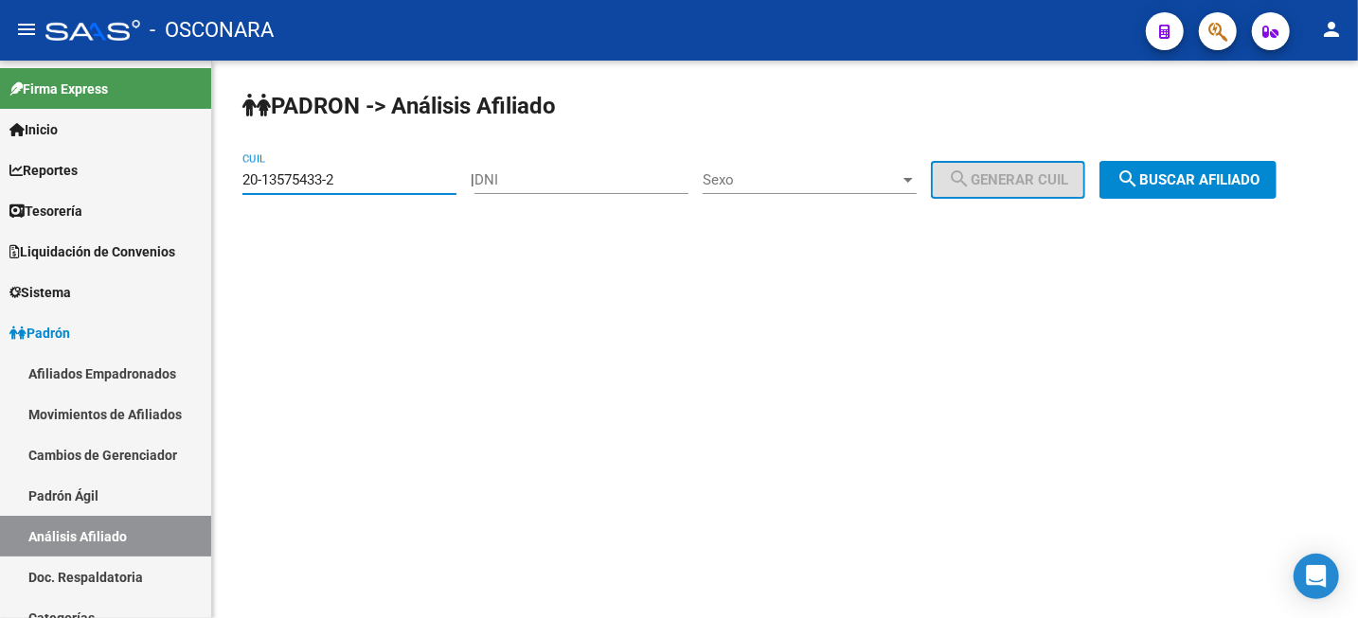
type input "20-13575433-2"
click at [1206, 171] on span "search Buscar afiliado" at bounding box center [1187, 179] width 143 height 17
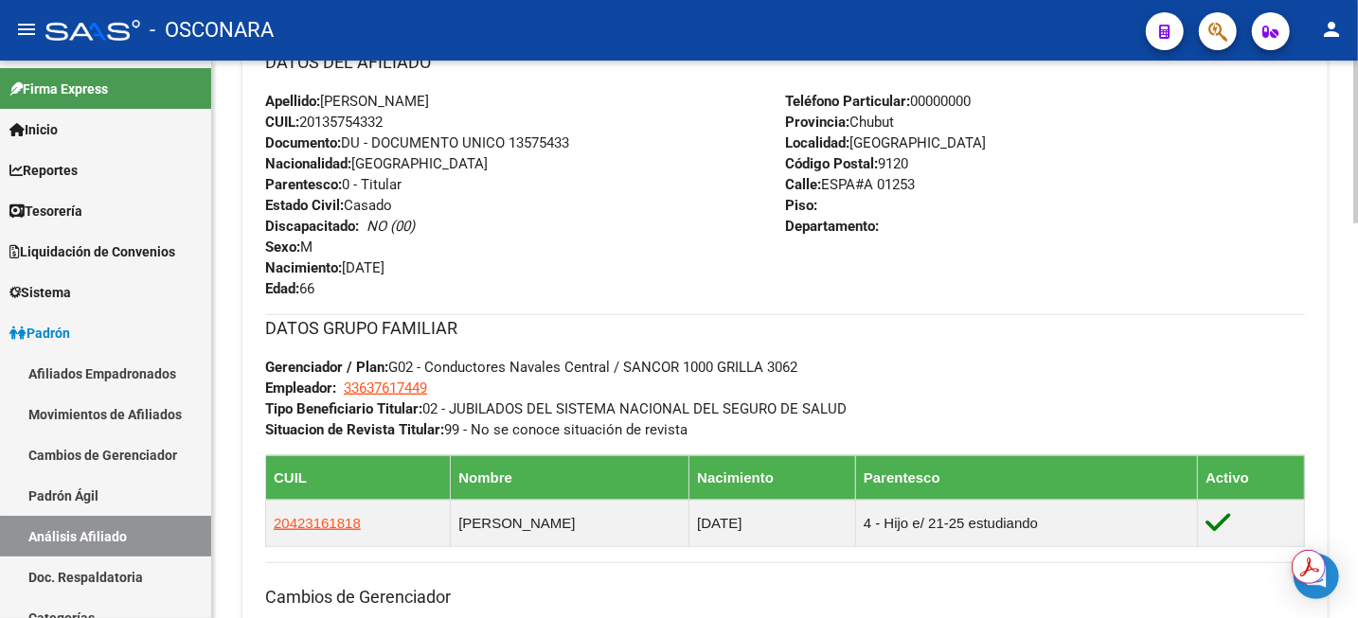
scroll to position [710, 0]
